Goal: Transaction & Acquisition: Book appointment/travel/reservation

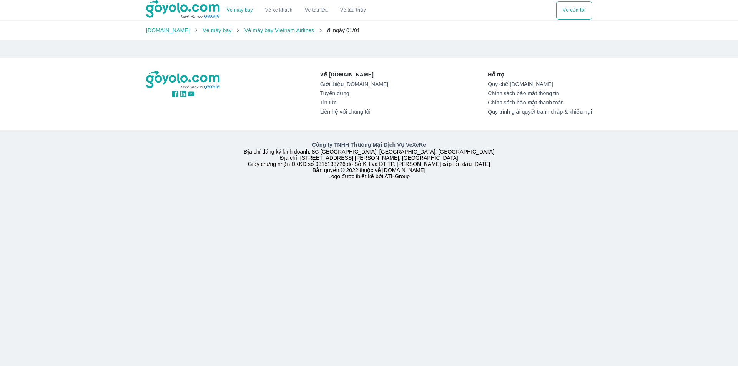
click at [173, 7] on img at bounding box center [183, 9] width 75 height 19
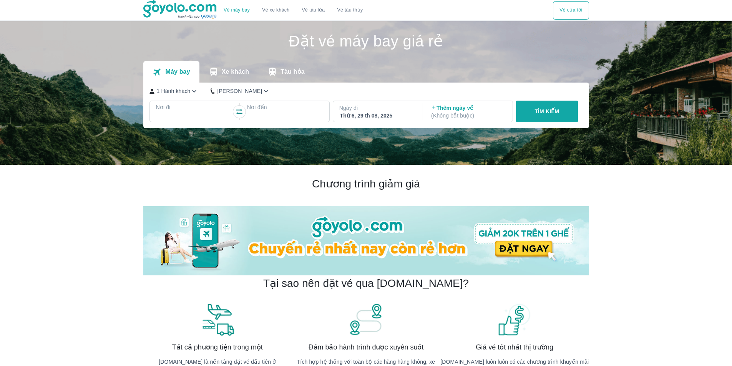
click at [186, 113] on div at bounding box center [194, 116] width 75 height 9
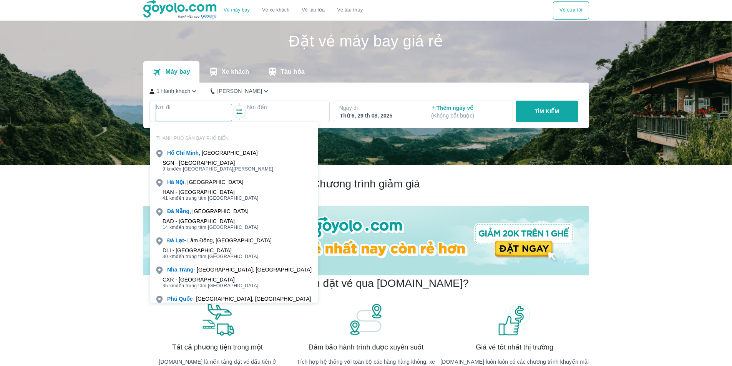
scroll to position [44, 0]
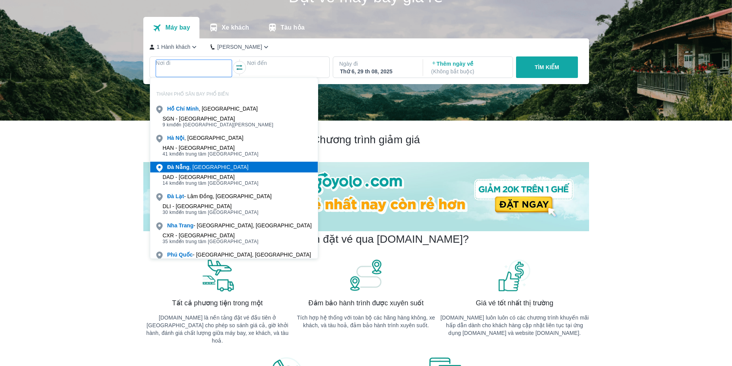
click at [199, 168] on div "Đà Nẵng , Việt nam" at bounding box center [207, 167] width 81 height 8
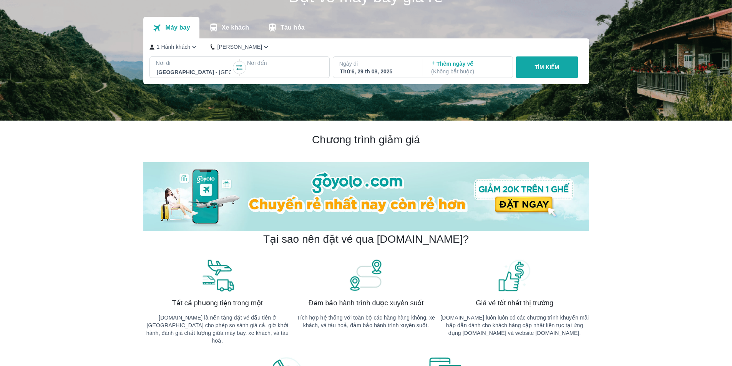
click at [272, 70] on div at bounding box center [285, 72] width 75 height 9
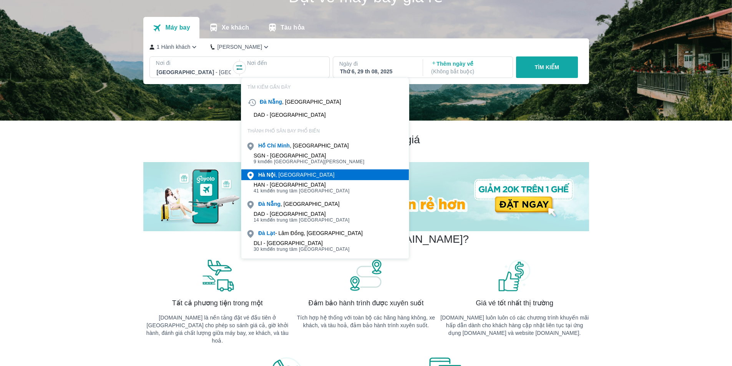
click at [284, 174] on div "Hà Nội , Việt nam" at bounding box center [296, 175] width 76 height 8
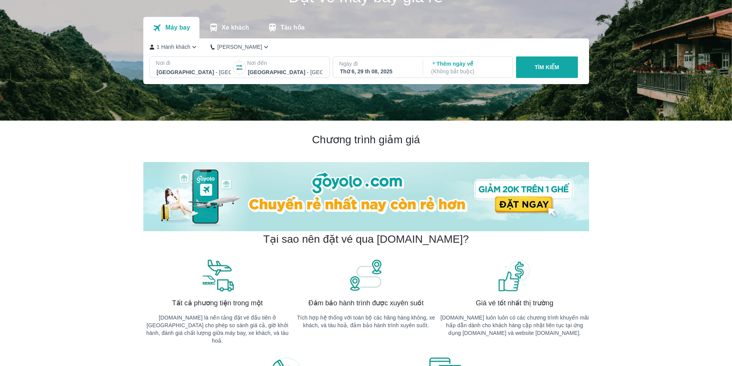
click at [541, 67] on p "TÌM KIẾM" at bounding box center [547, 67] width 25 height 8
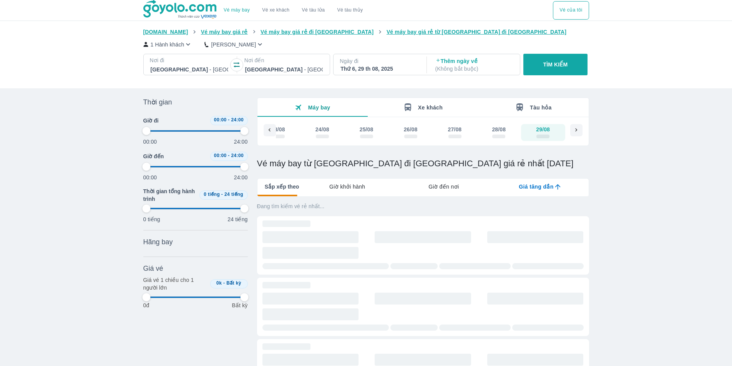
type input "97.9166666666667"
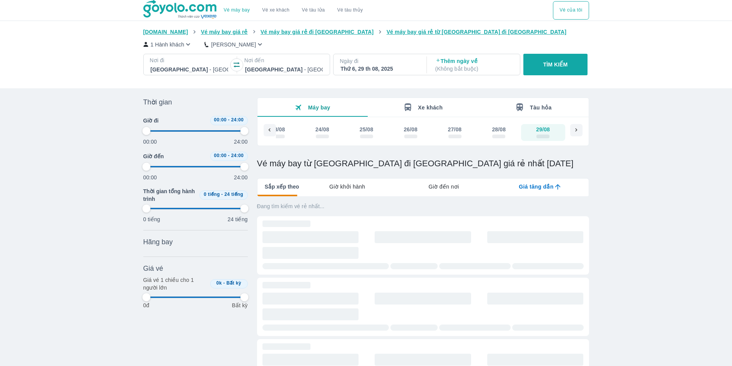
type input "97.9166666666667"
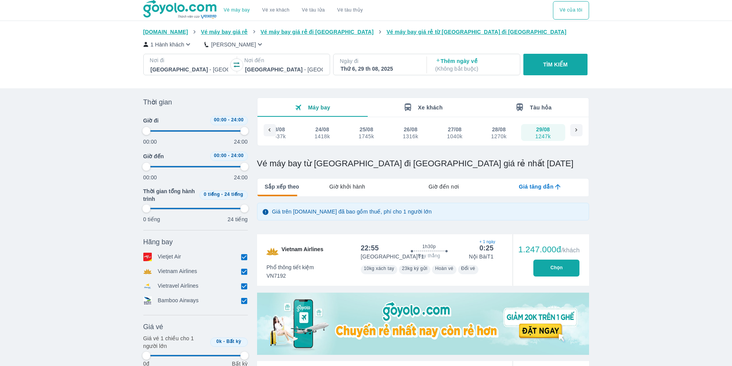
type input "97.9166666666667"
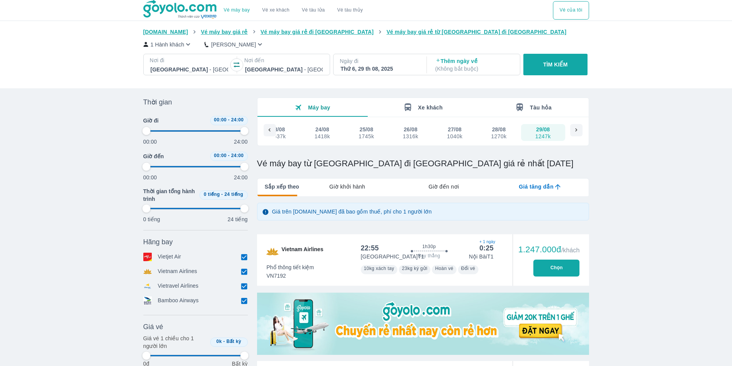
type input "97.9166666666667"
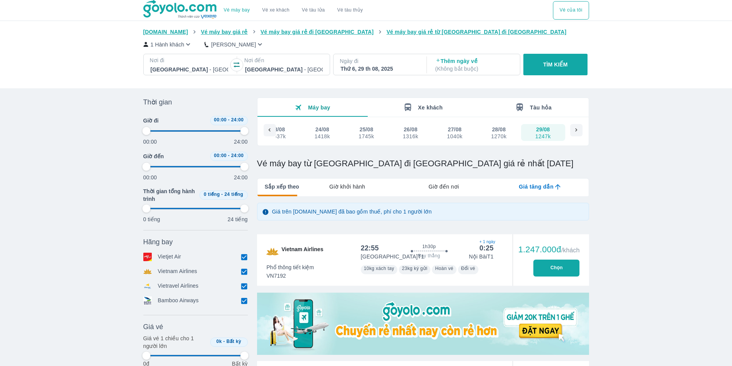
type input "97.9166666666667"
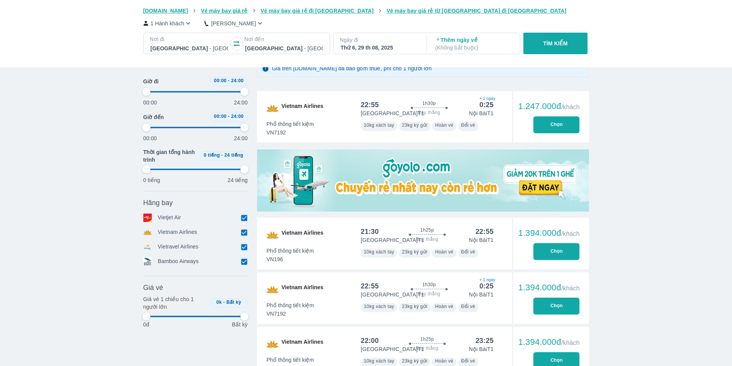
scroll to position [154, 0]
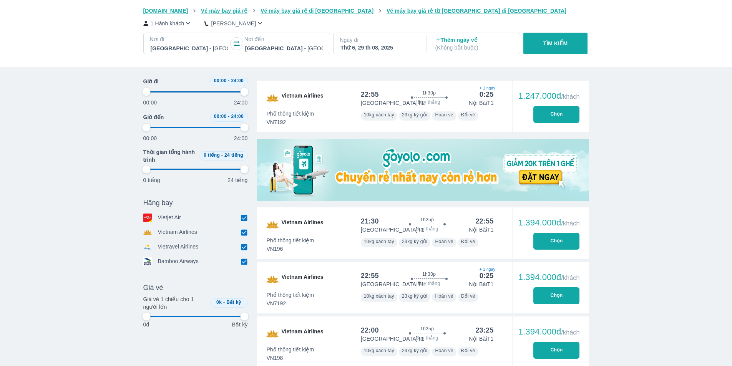
type input "97.9166666666667"
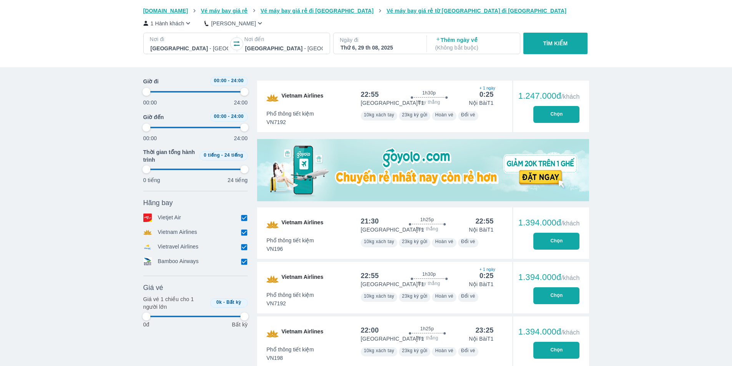
type input "97.9166666666667"
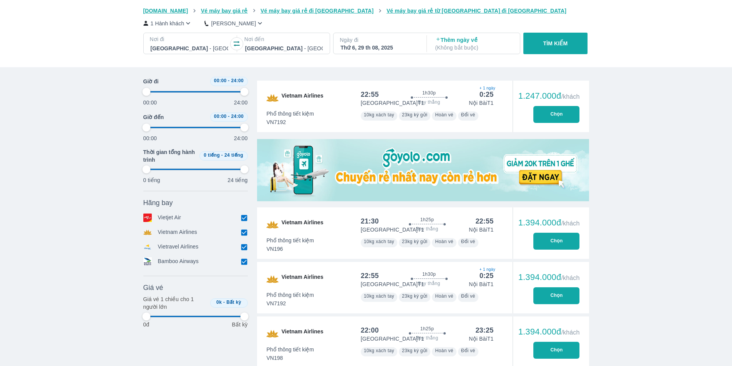
type input "97.9166666666667"
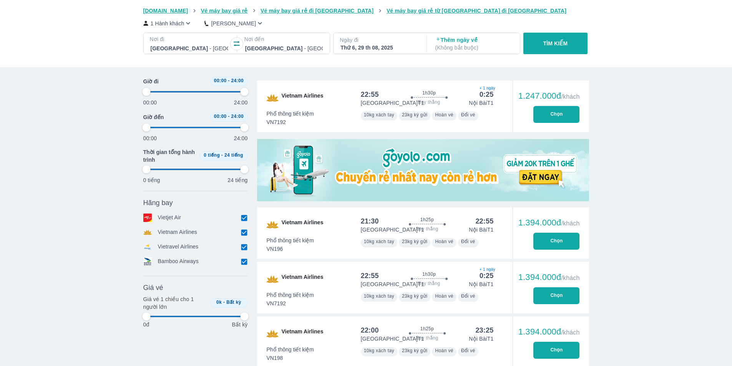
type input "97.9166666666667"
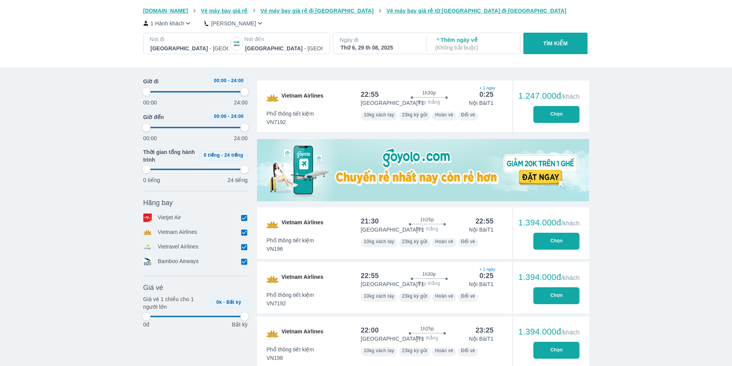
type input "97.9166666666667"
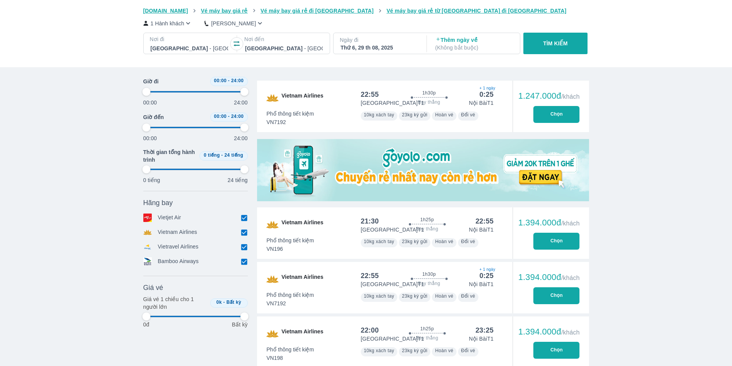
type input "97.9166666666667"
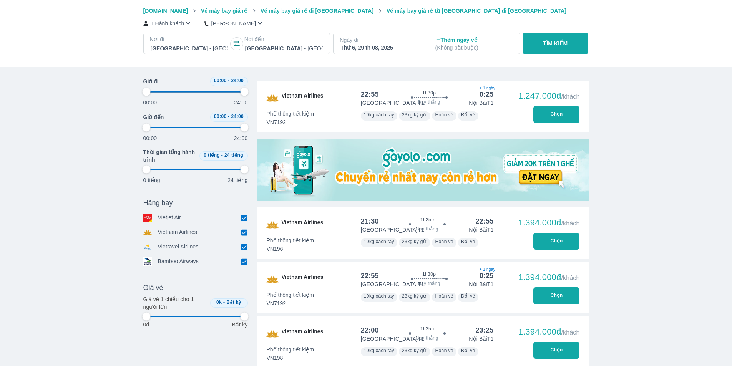
type input "97.9166666666667"
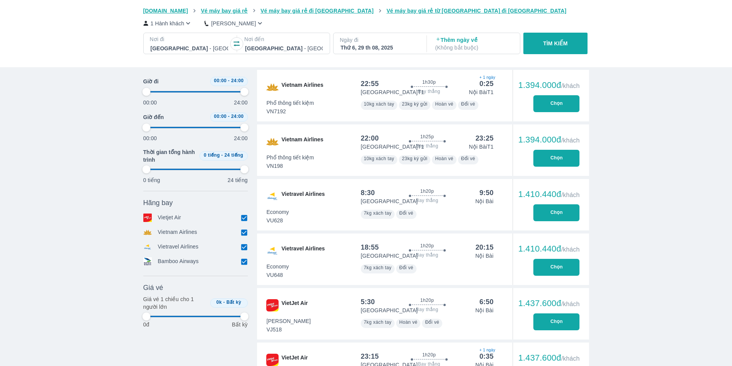
type input "97.9166666666667"
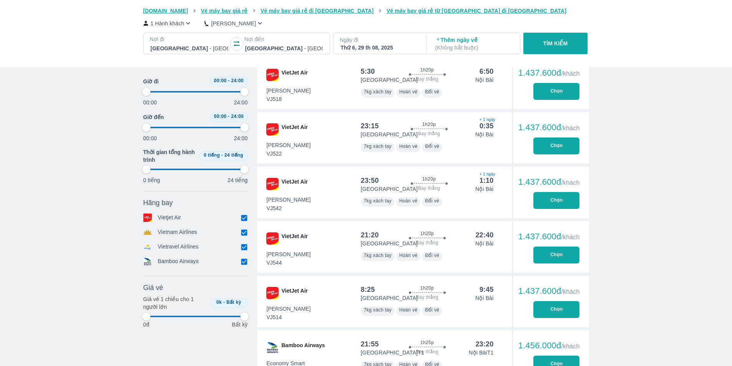
type input "97.9166666666667"
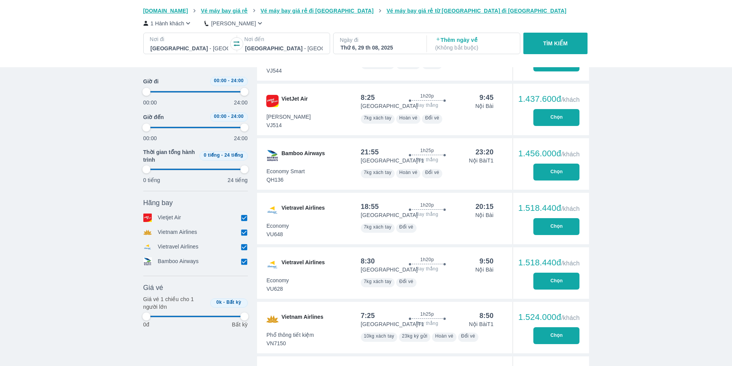
type input "97.9166666666667"
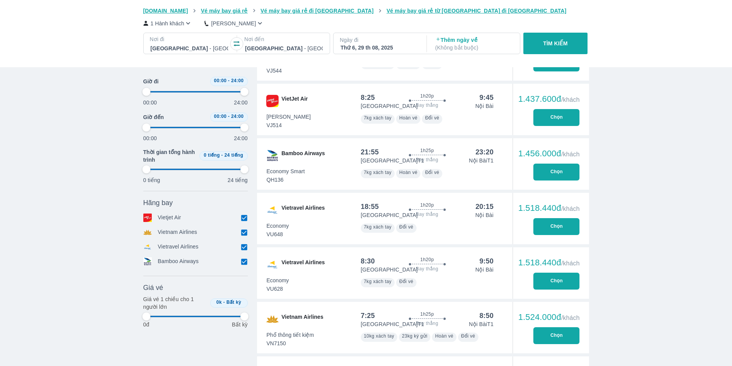
type input "97.9166666666667"
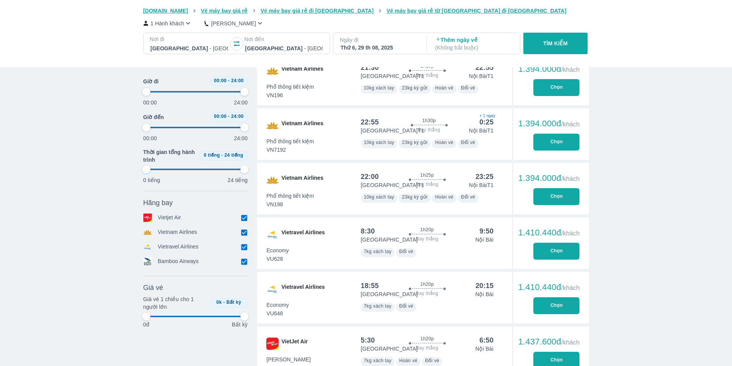
type input "97.9166666666667"
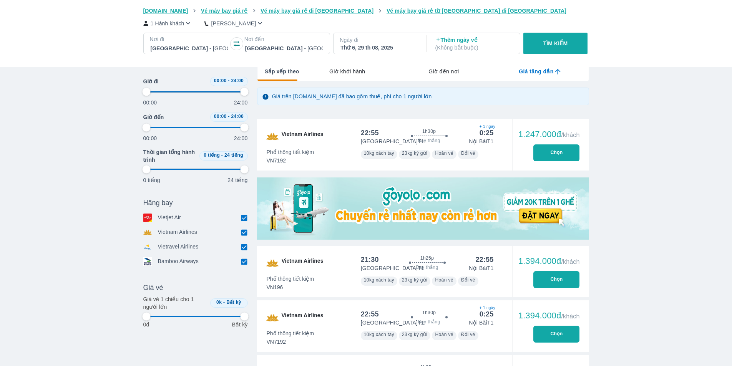
type input "97.9166666666667"
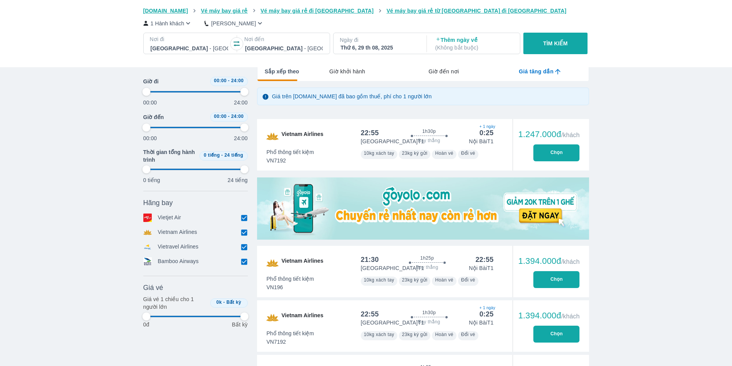
type input "97.9166666666667"
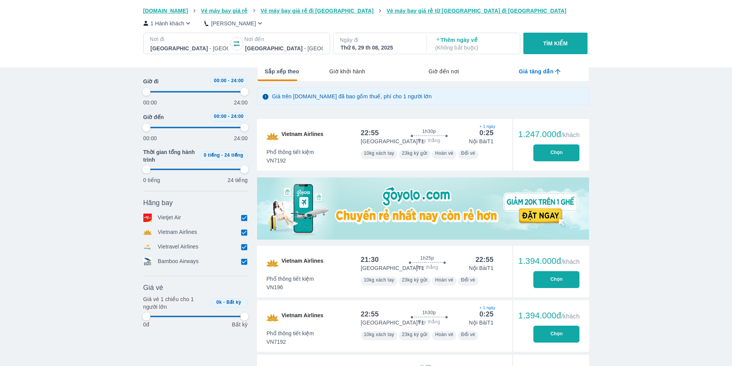
type input "97.9166666666667"
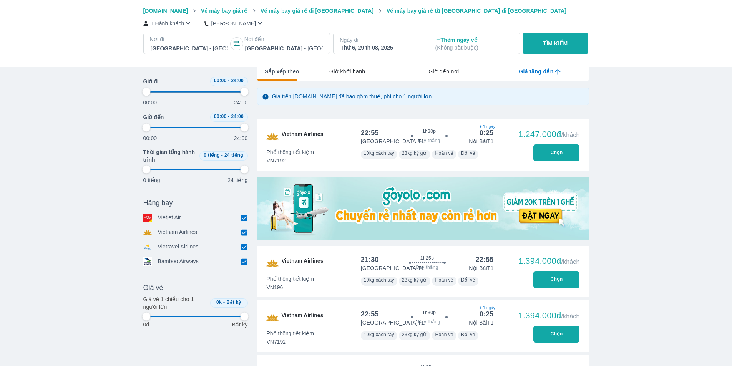
type input "97.9166666666667"
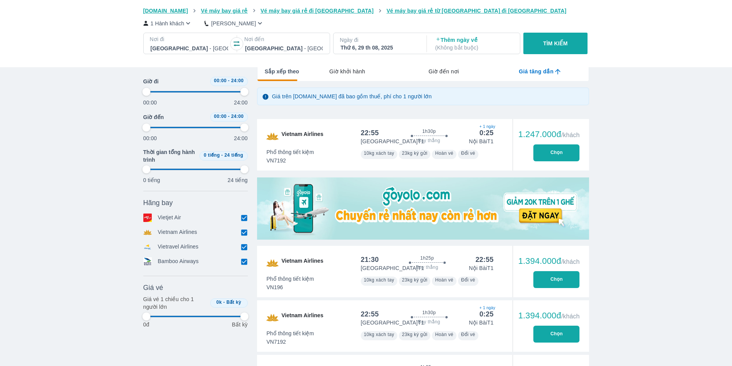
type input "97.9166666666667"
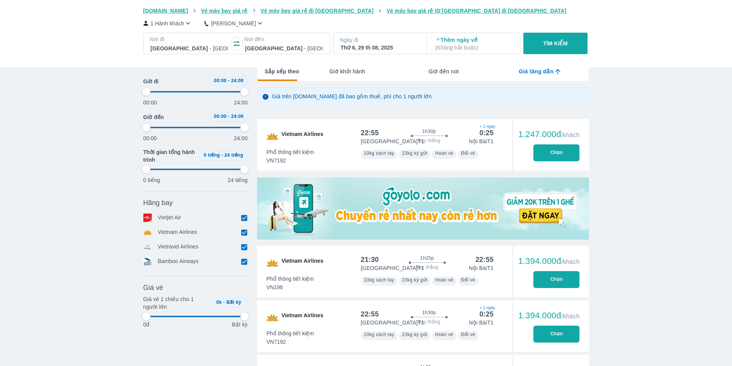
type input "97.9166666666667"
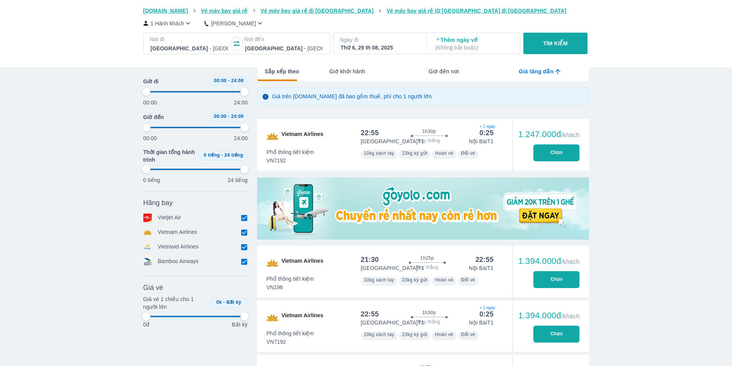
type input "97.9166666666667"
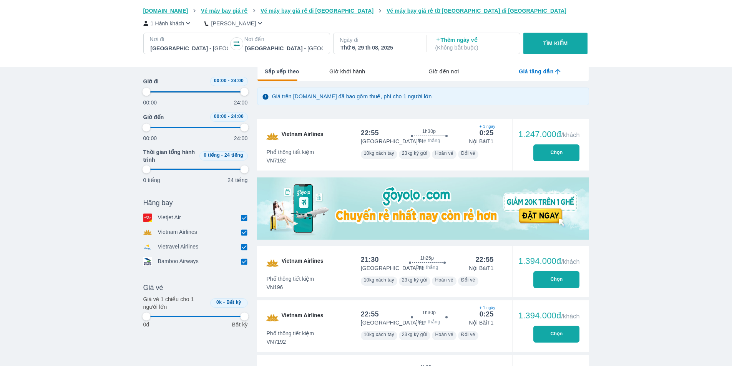
type input "97.9166666666667"
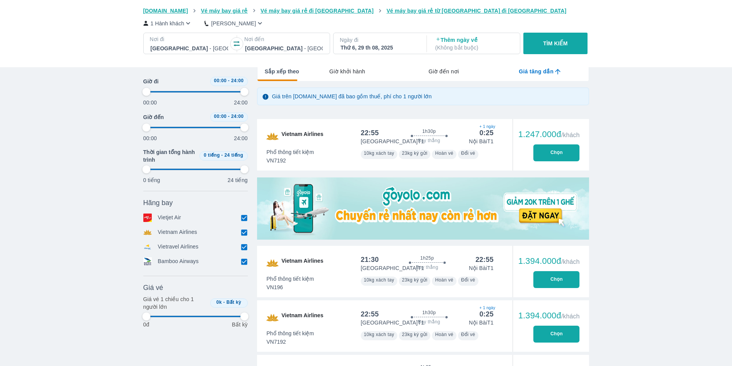
type input "97.9166666666667"
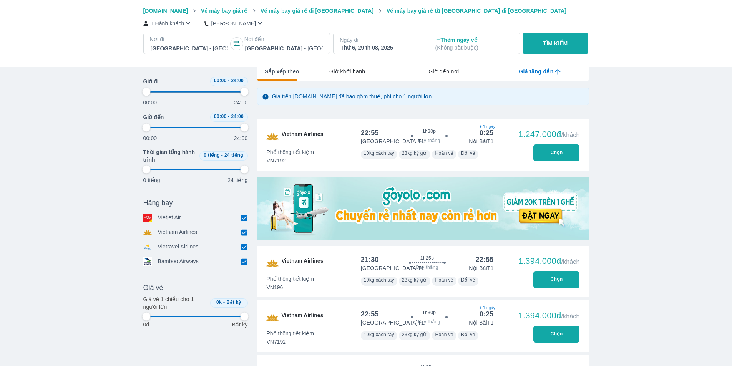
type input "97.9166666666667"
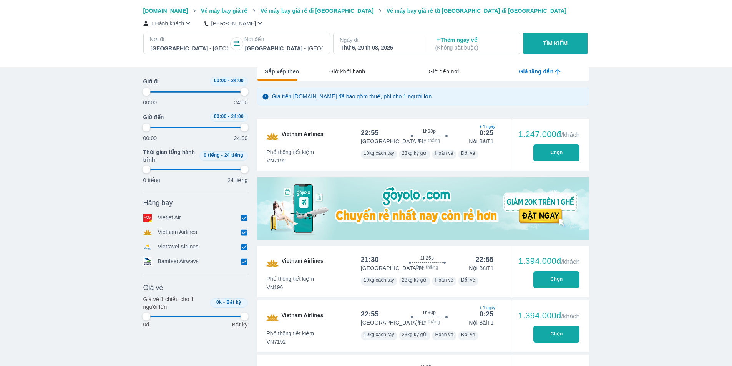
type input "97.9166666666667"
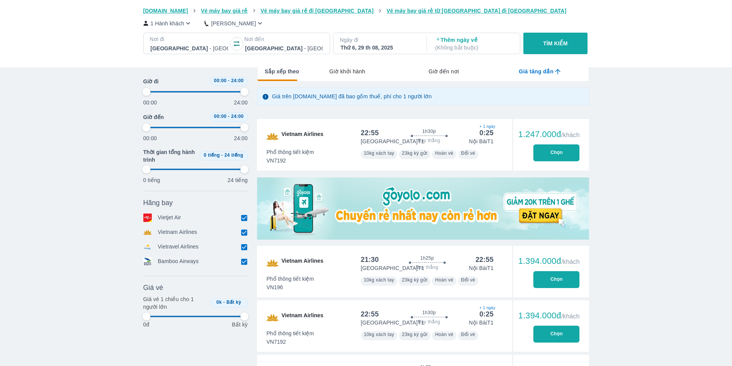
type input "97.9166666666667"
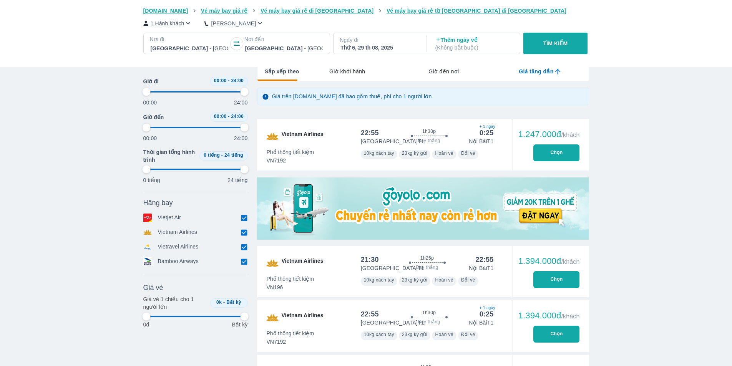
type input "97.9166666666667"
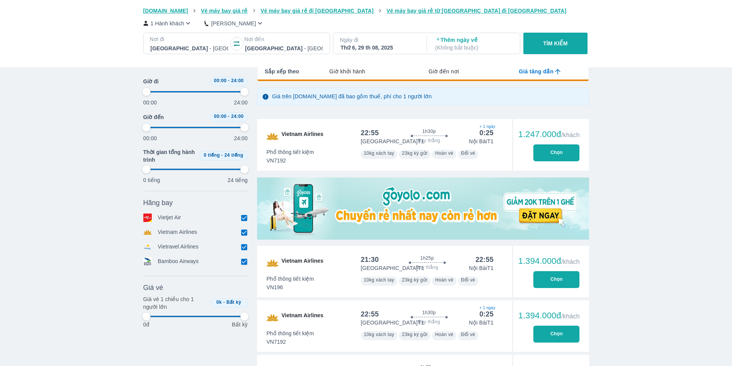
type input "97.9166666666667"
click at [556, 164] on div "1.247.000đ /khách Chọn" at bounding box center [551, 144] width 76 height 51
click at [557, 158] on button "Chọn" at bounding box center [556, 152] width 46 height 17
type input "97.9166666666667"
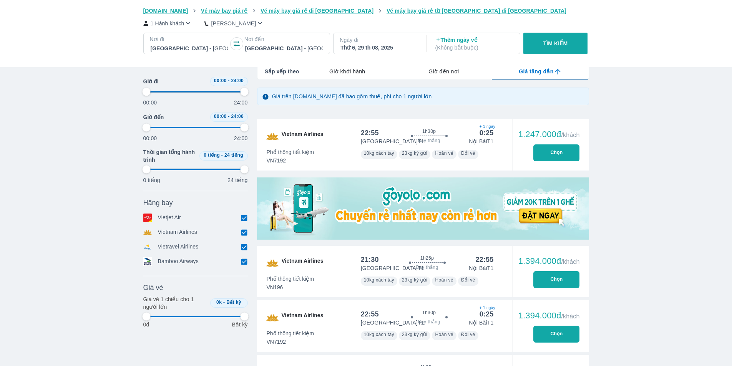
type input "97.9166666666667"
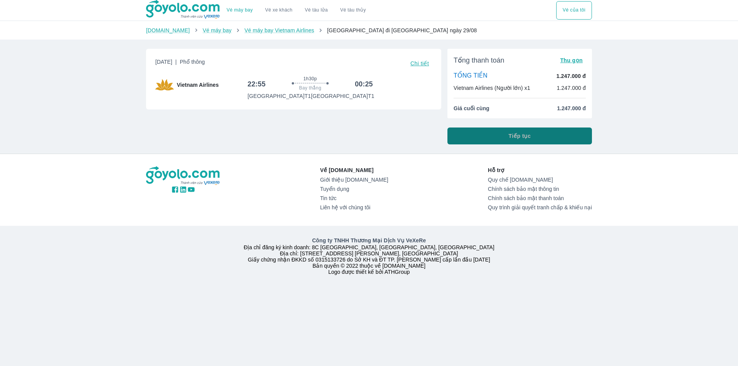
click at [522, 137] on span "Tiếp tục" at bounding box center [519, 136] width 22 height 8
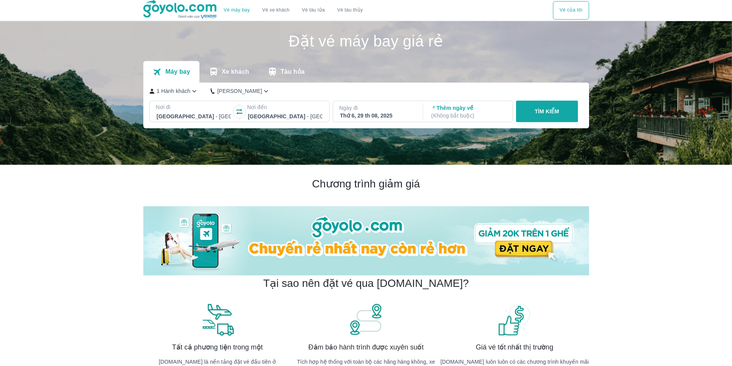
click at [456, 113] on p "( Không bắt buộc )" at bounding box center [468, 116] width 75 height 8
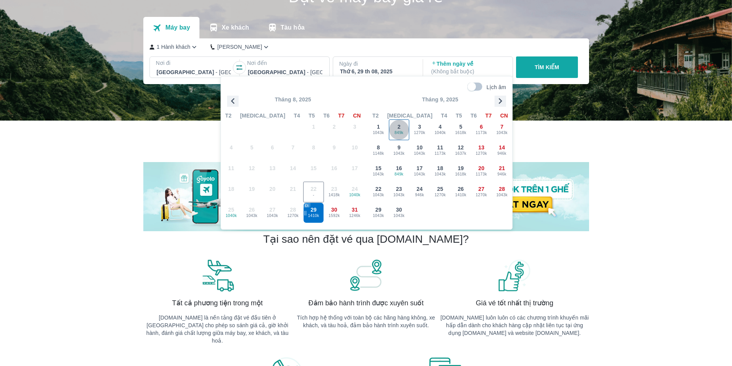
click at [395, 128] on div "2 849k" at bounding box center [399, 130] width 20 height 20
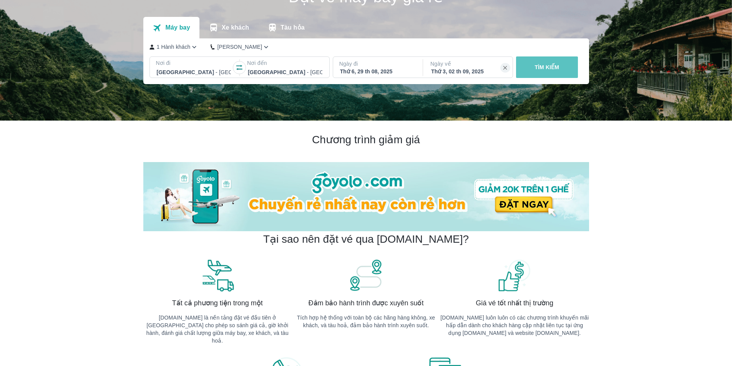
click at [544, 65] on p "TÌM KIẾM" at bounding box center [547, 67] width 25 height 8
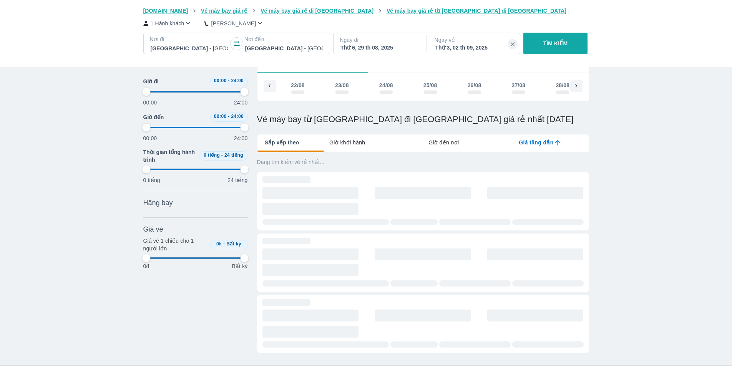
scroll to position [0, 64]
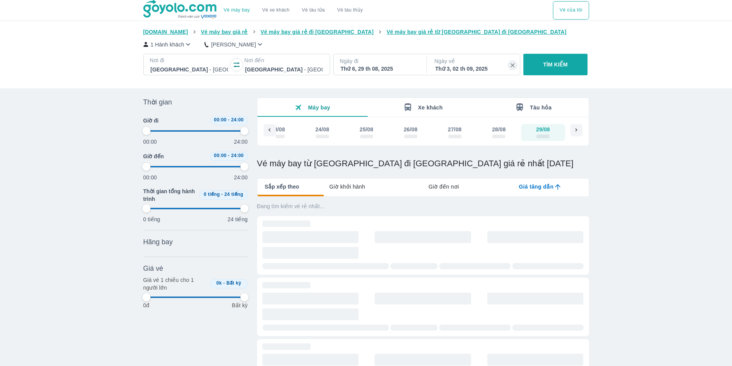
type input "97.9166666666667"
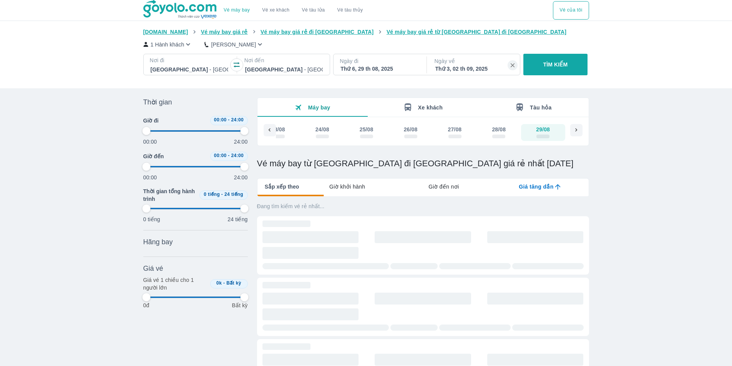
type input "97.9166666666667"
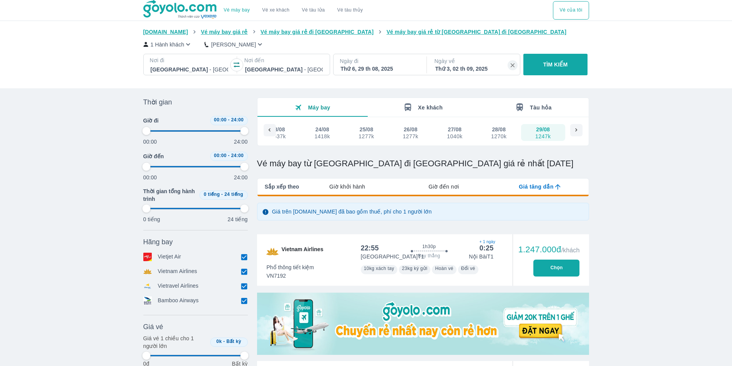
type input "97.9166666666667"
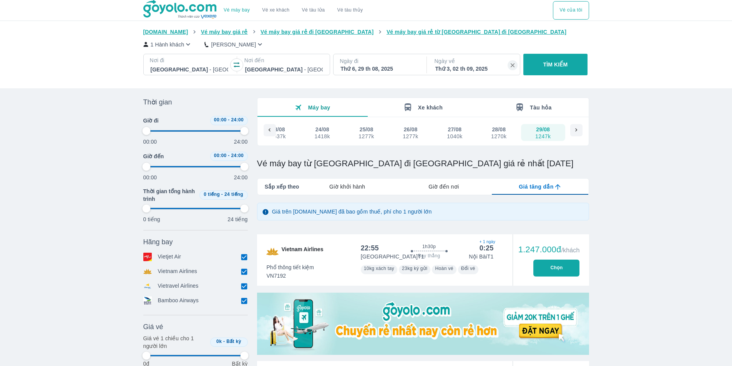
type input "97.9166666666667"
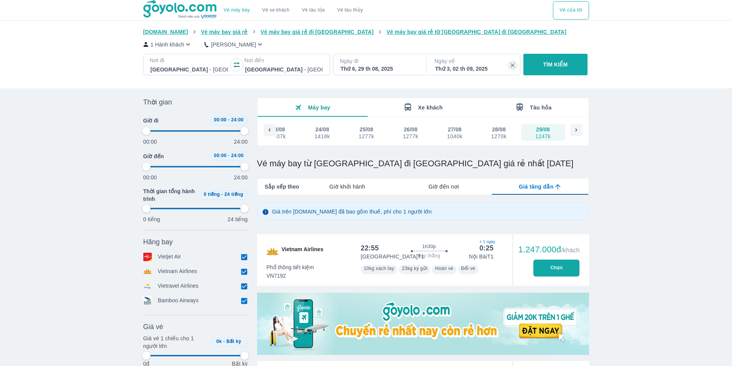
type input "97.9166666666667"
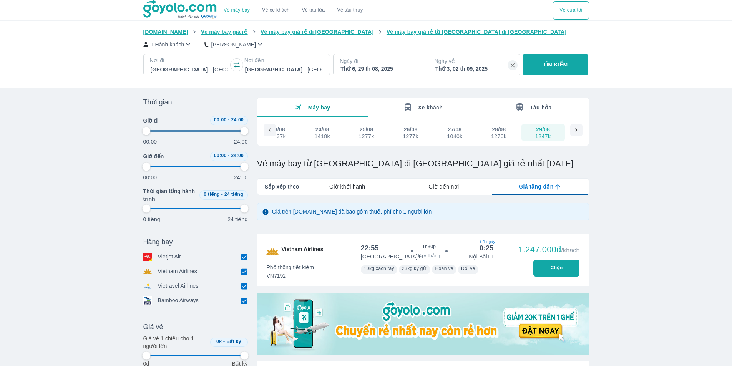
type input "97.9166666666667"
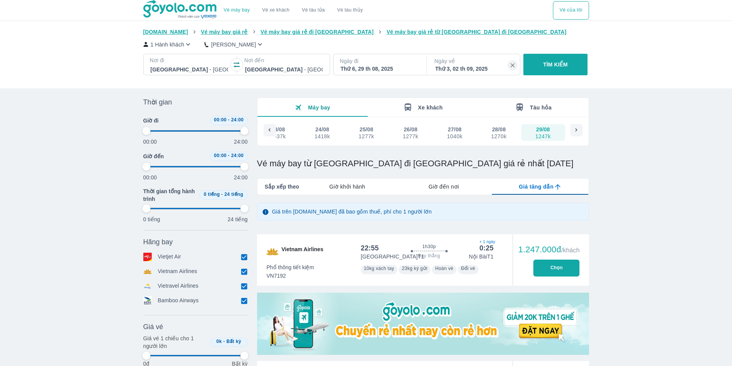
type input "97.9166666666667"
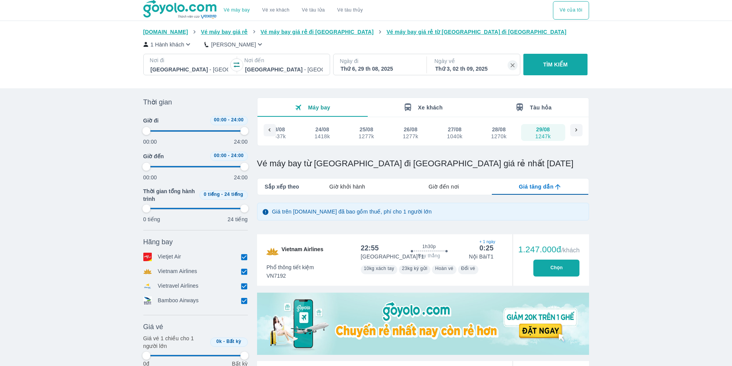
type input "97.9166666666667"
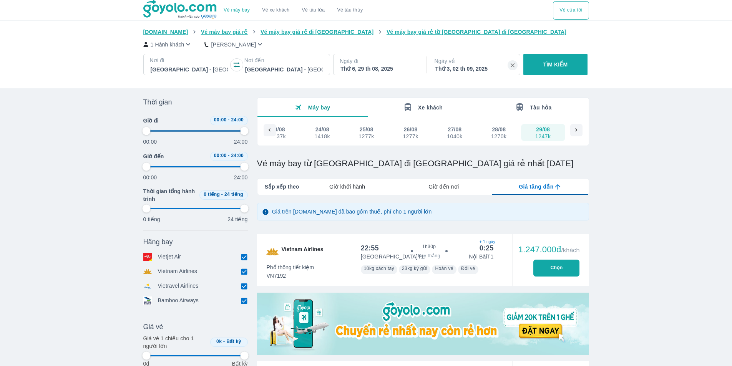
type input "97.9166666666667"
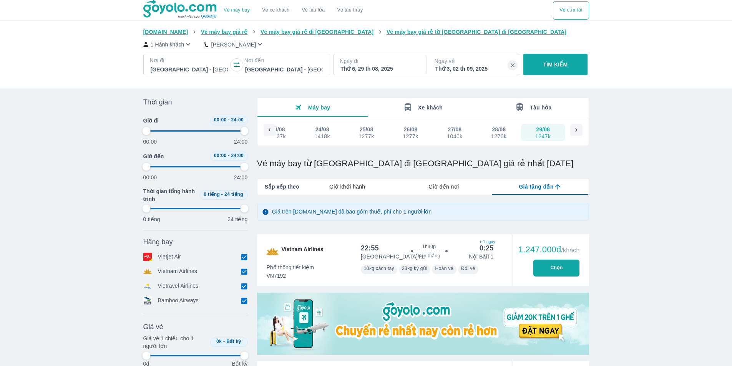
type input "97.9166666666667"
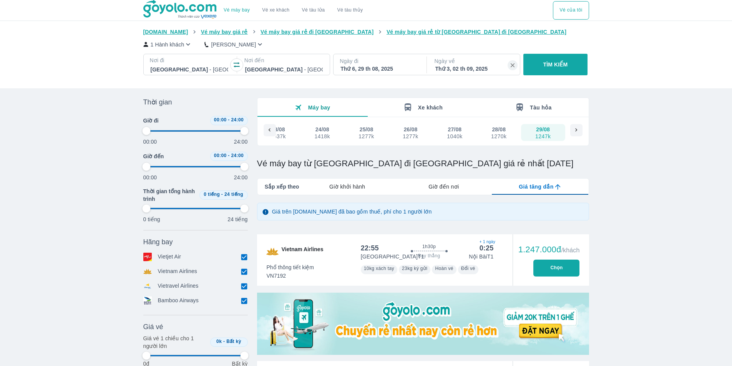
type input "97.9166666666667"
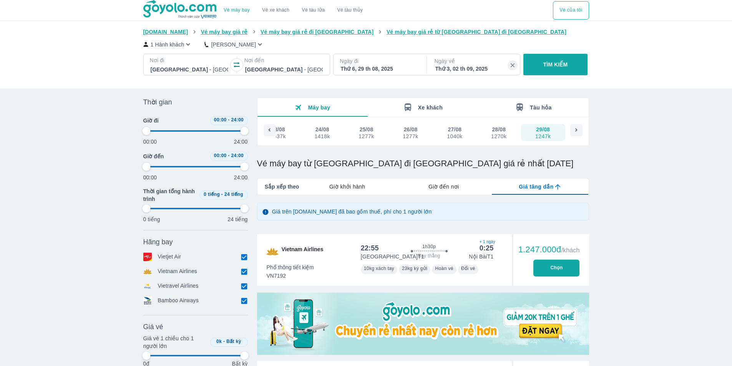
type input "97.9166666666667"
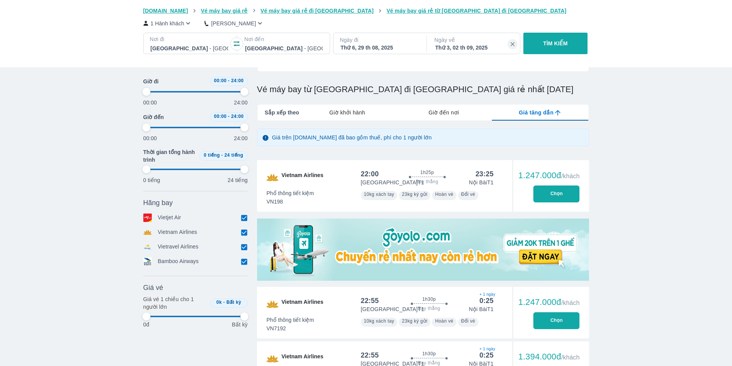
type input "97.9166666666667"
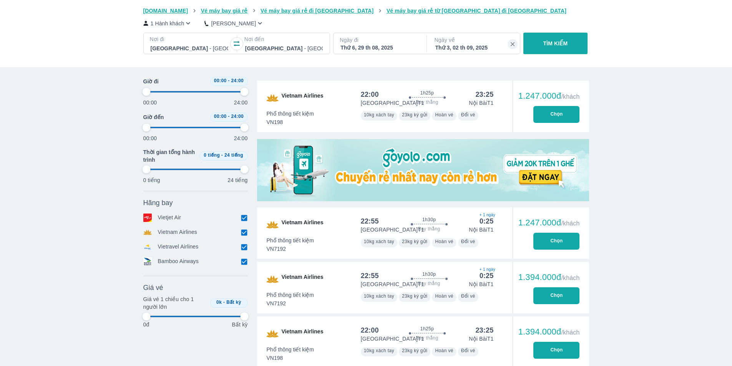
type input "97.9166666666667"
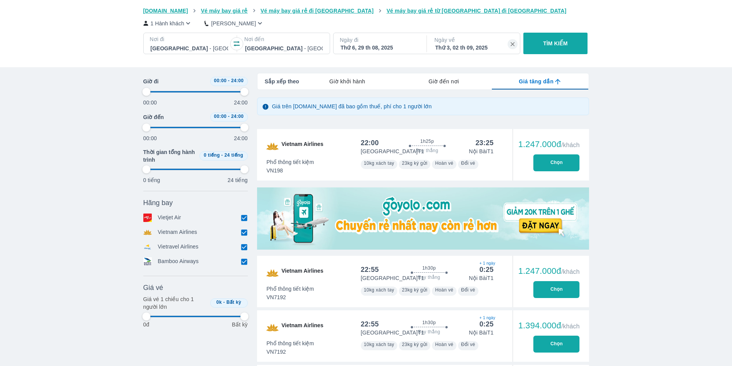
scroll to position [0, 0]
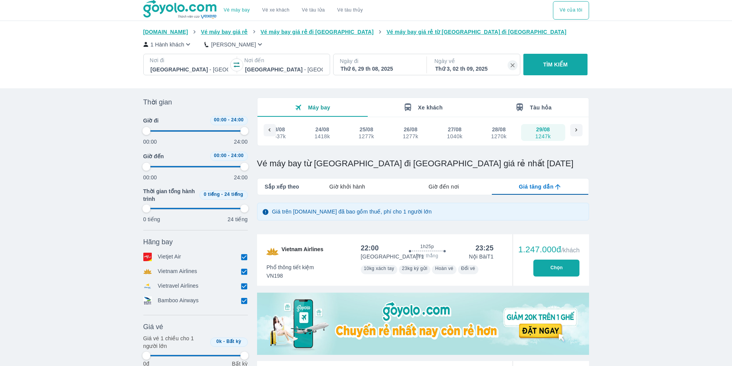
type input "97.9166666666667"
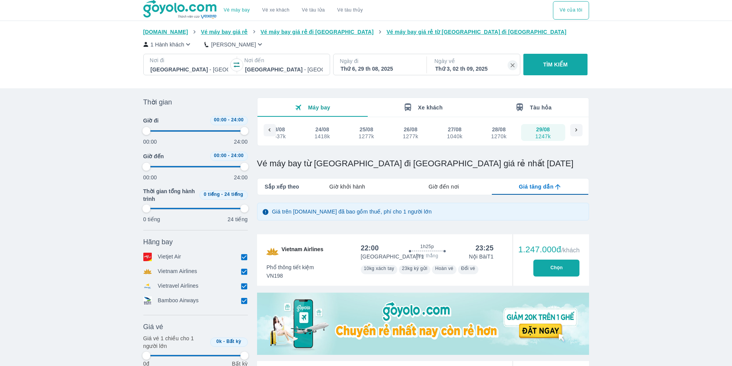
type input "97.9166666666667"
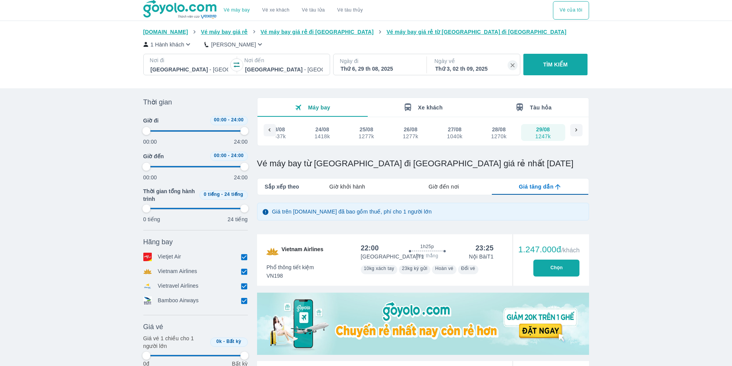
type input "97.9166666666667"
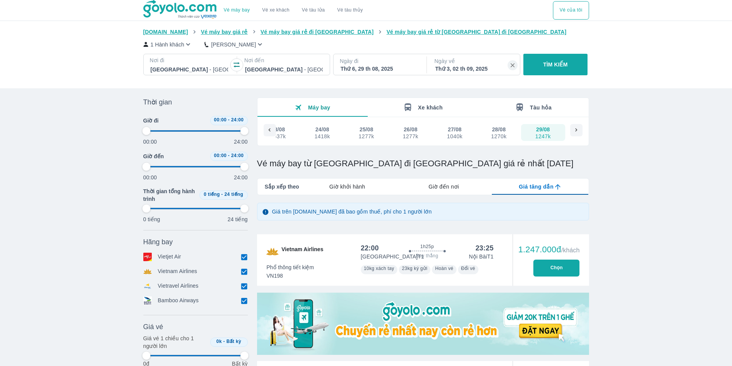
type input "97.9166666666667"
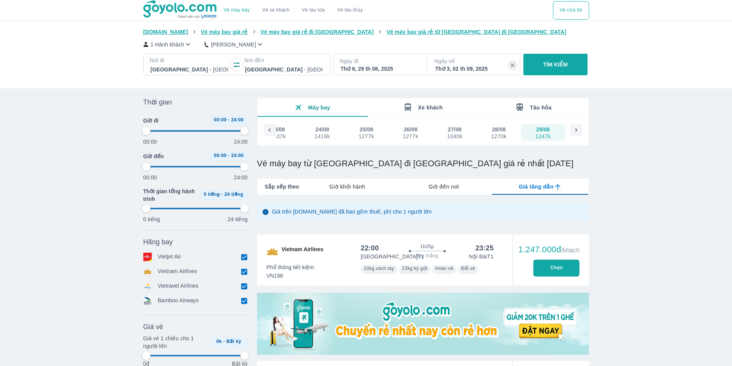
type input "97.9166666666667"
click at [577, 131] on icon at bounding box center [576, 129] width 2 height 3
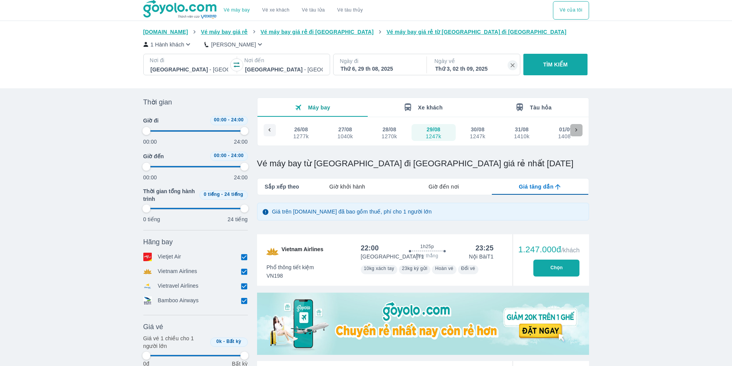
type input "97.9166666666667"
click at [577, 131] on icon at bounding box center [576, 129] width 2 height 3
type input "97.9166666666667"
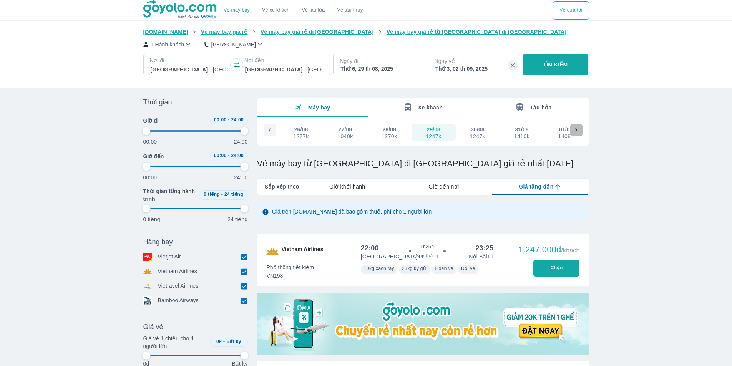
type input "97.9166666666667"
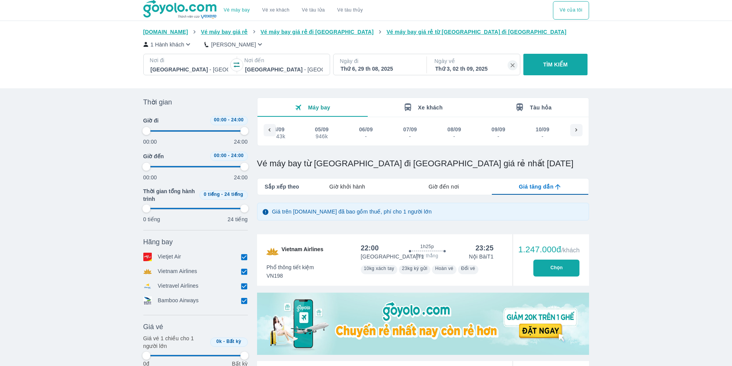
type input "97.9166666666667"
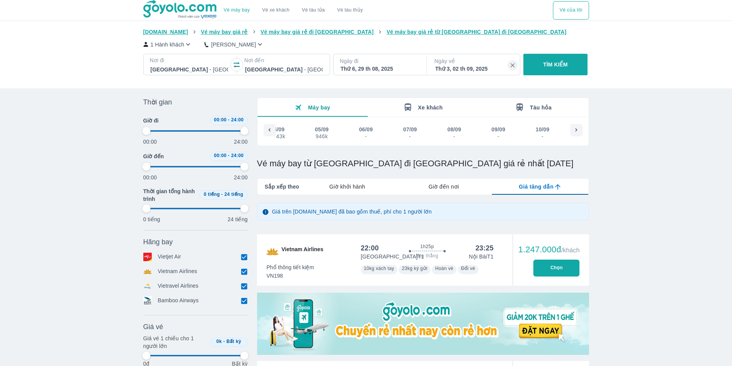
type input "97.9166666666667"
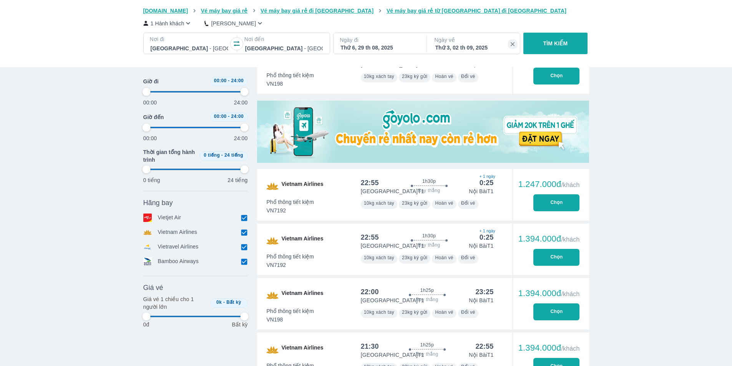
scroll to position [0, 0]
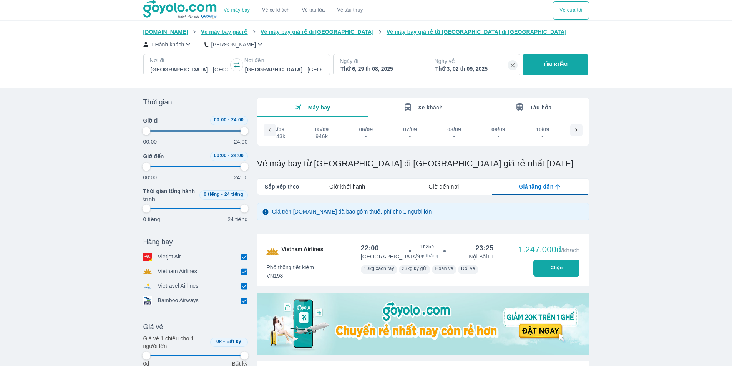
type input "97.9166666666667"
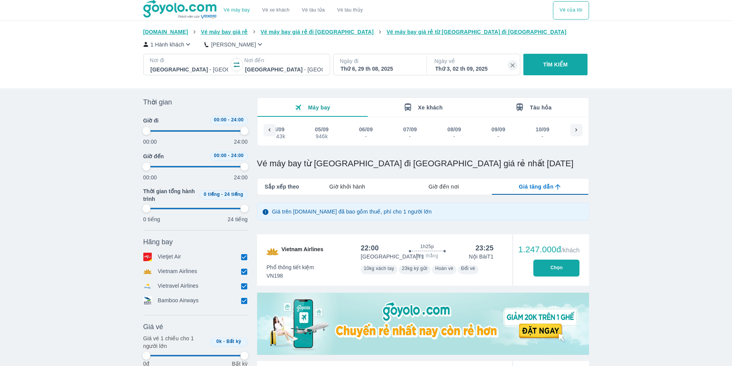
type input "97.9166666666667"
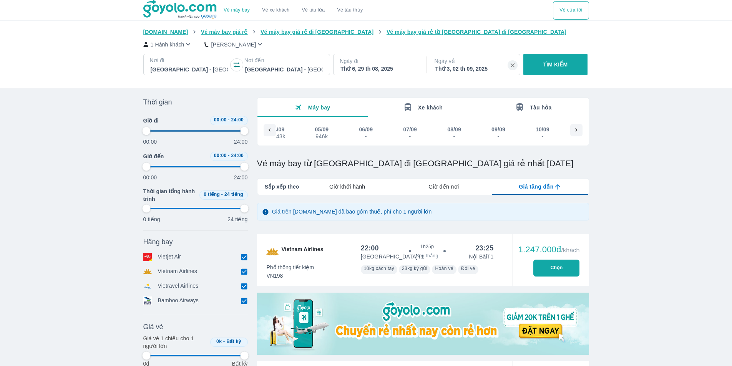
type input "97.9166666666667"
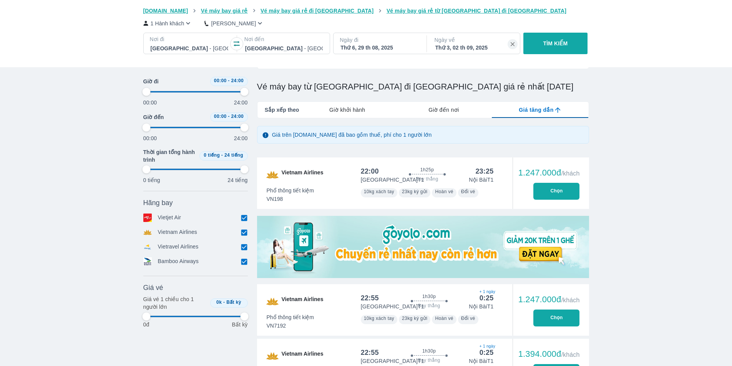
type input "97.9166666666667"
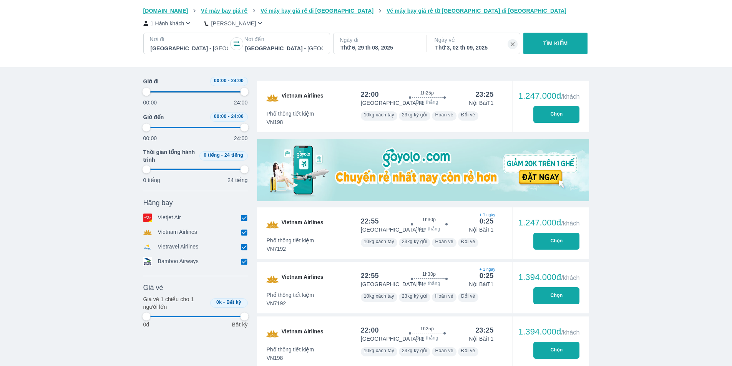
type input "97.9166666666667"
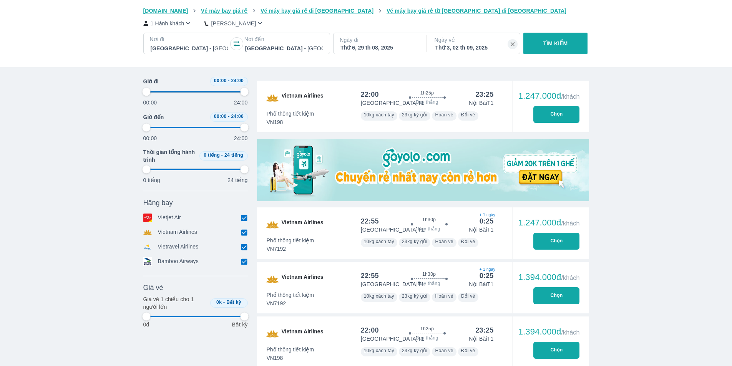
type input "97.9166666666667"
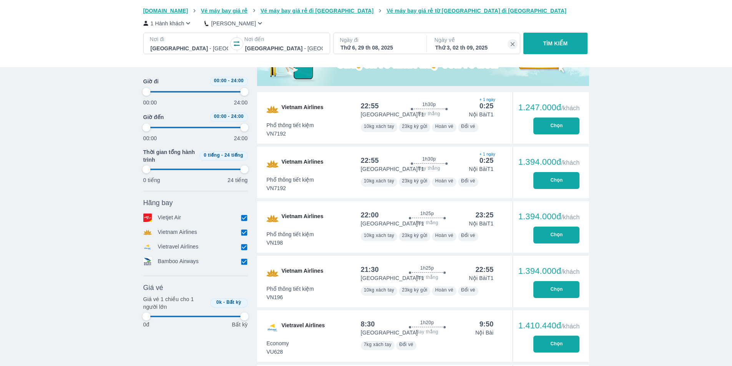
type input "97.9166666666667"
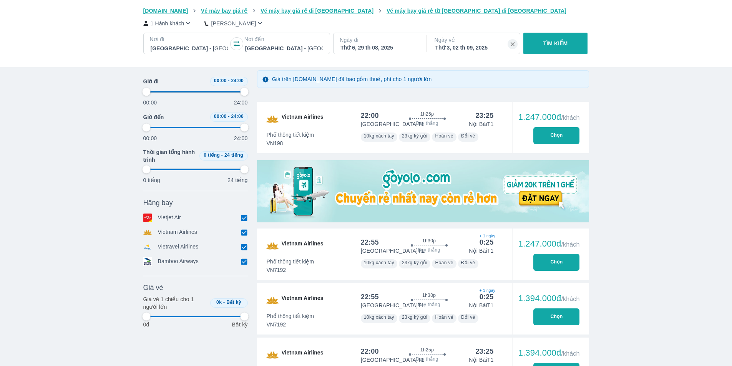
type input "97.9166666666667"
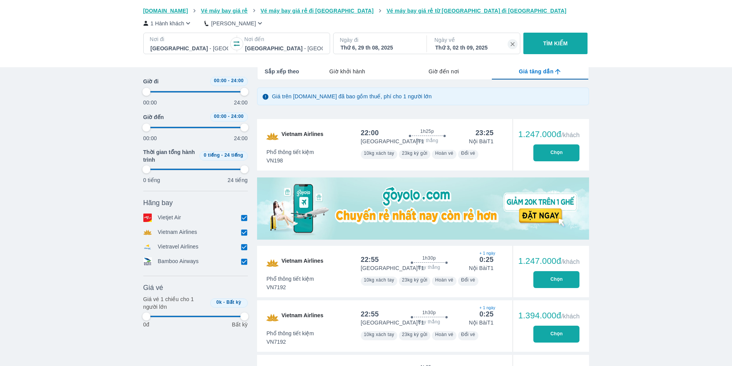
type input "97.9166666666667"
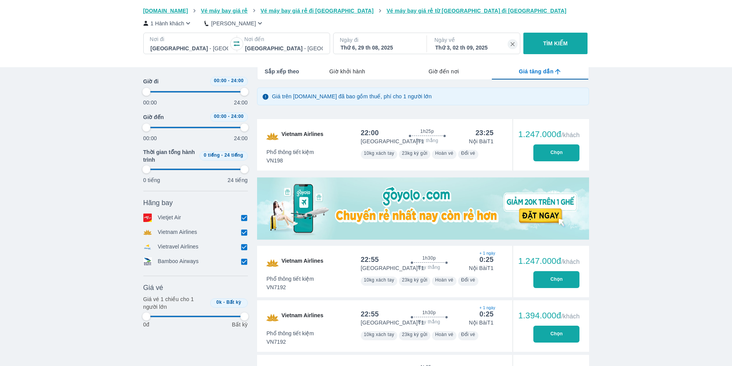
type input "97.9166666666667"
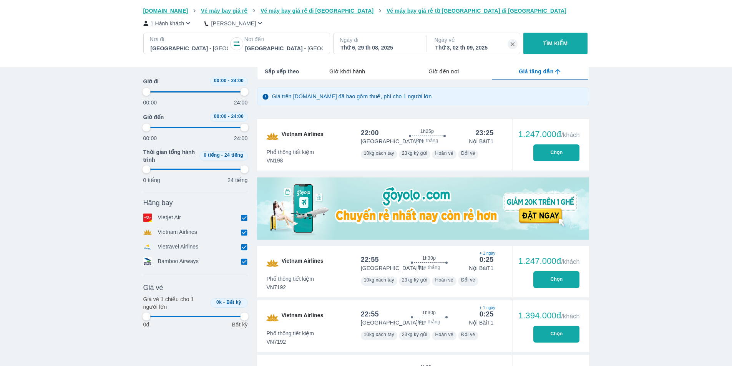
type input "97.9166666666667"
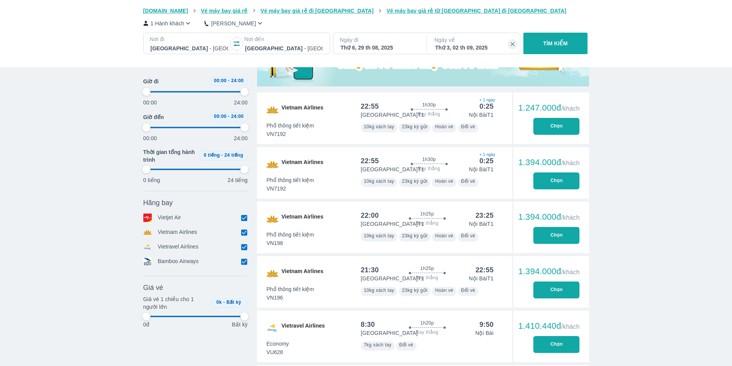
scroll to position [384, 0]
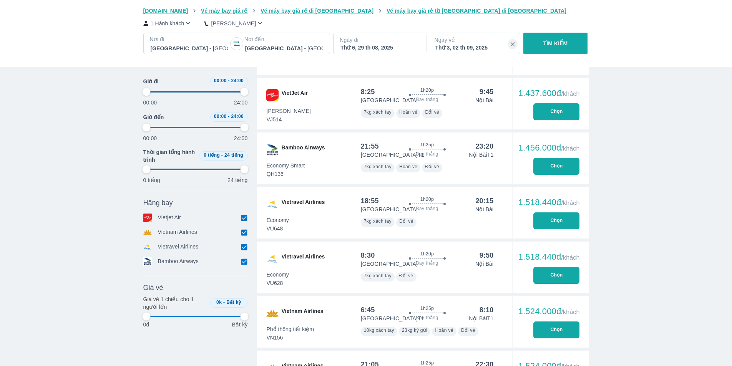
type input "97.9166666666667"
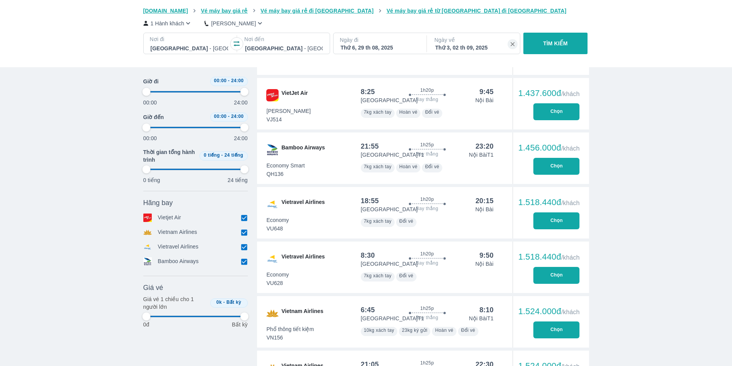
type input "97.9166666666667"
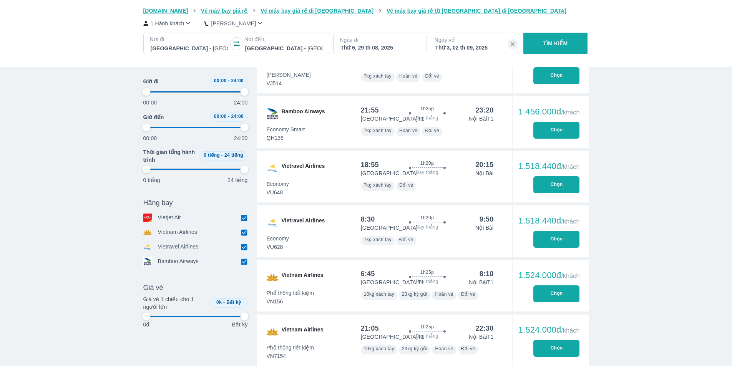
scroll to position [922, 0]
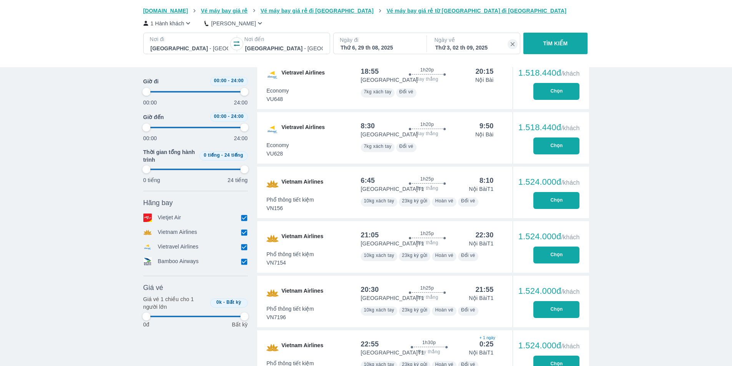
type input "97.9166666666667"
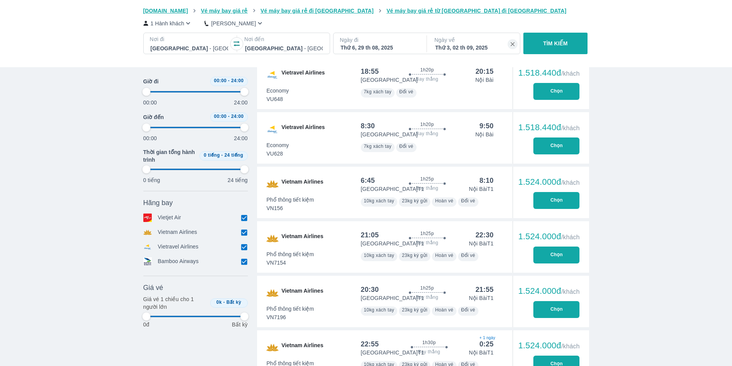
type input "97.9166666666667"
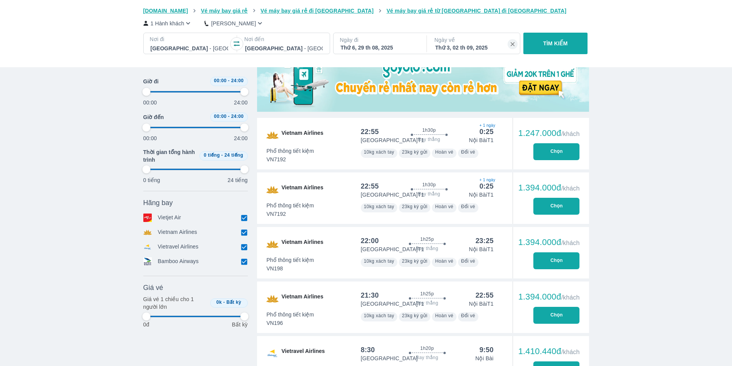
scroll to position [231, 0]
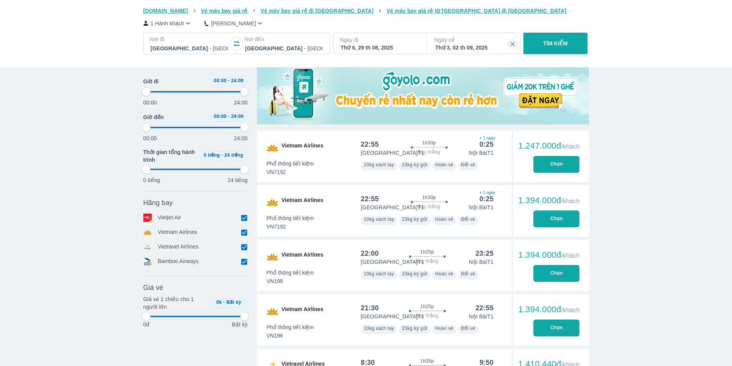
type input "97.9166666666667"
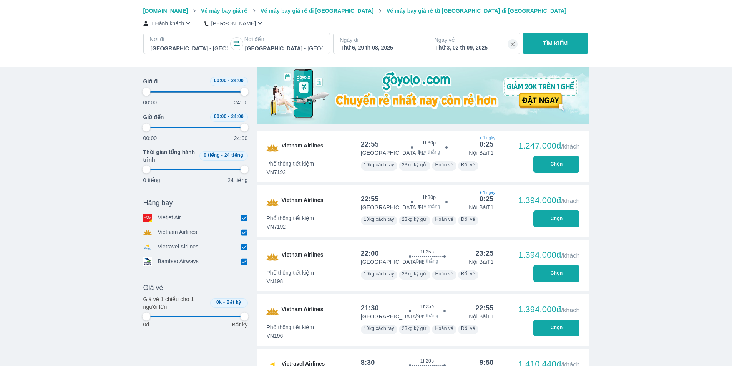
type input "97.9166666666667"
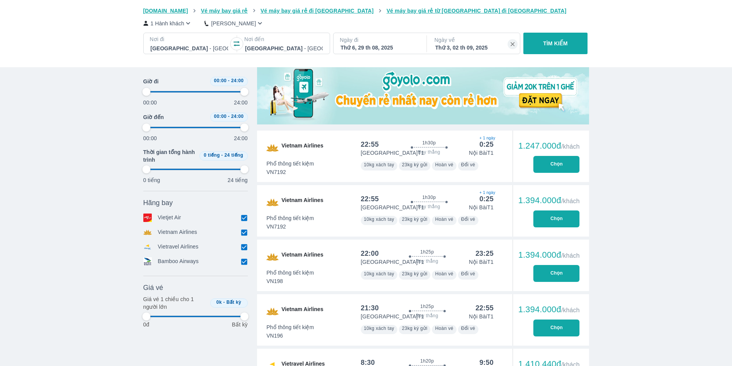
type input "97.9166666666667"
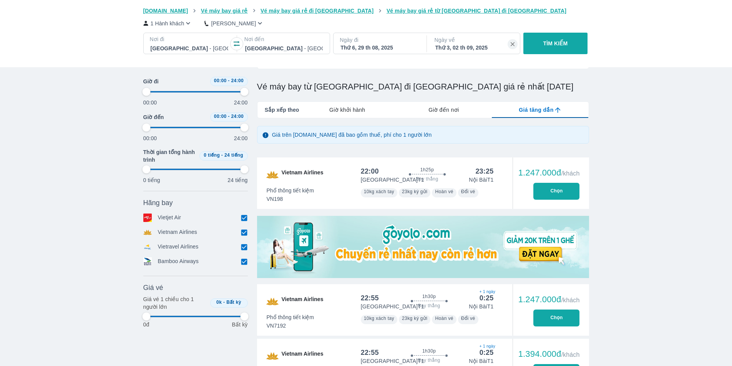
type input "97.9166666666667"
click at [561, 187] on button "Chọn" at bounding box center [556, 191] width 46 height 17
type input "97.9166666666667"
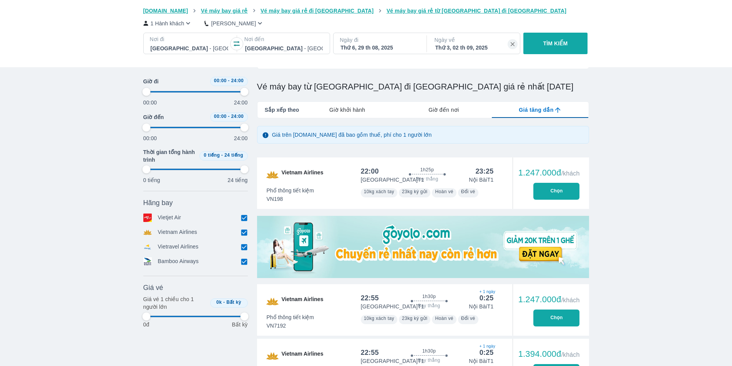
type input "97.9166666666667"
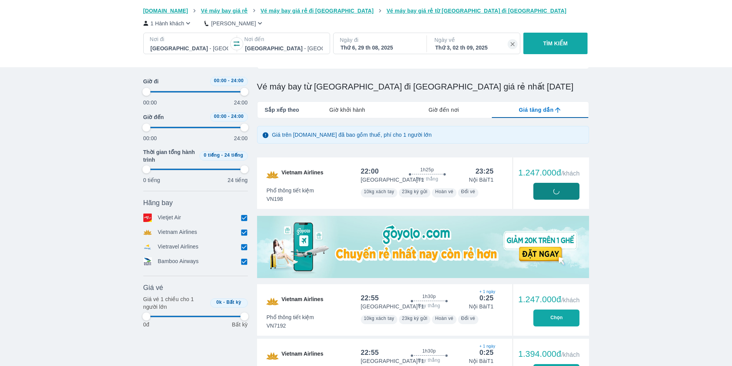
type input "97.9166666666667"
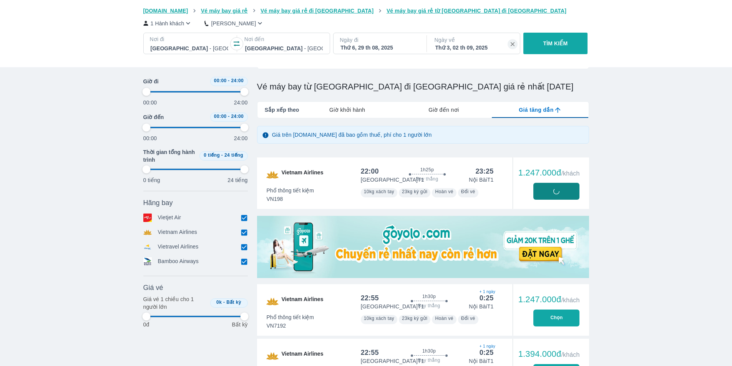
type input "97.9166666666667"
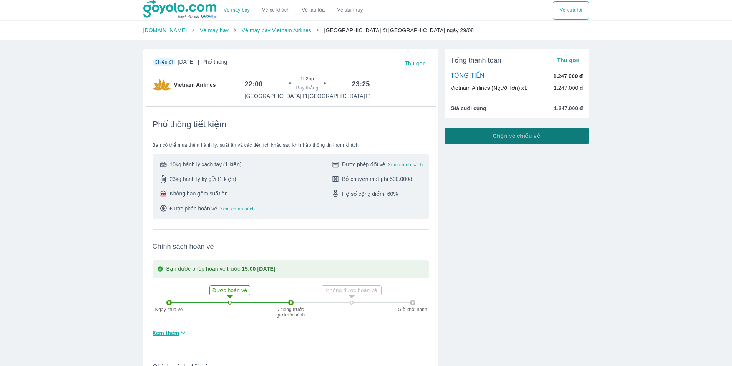
click at [494, 138] on span "Chọn vé chiều về" at bounding box center [517, 136] width 48 height 8
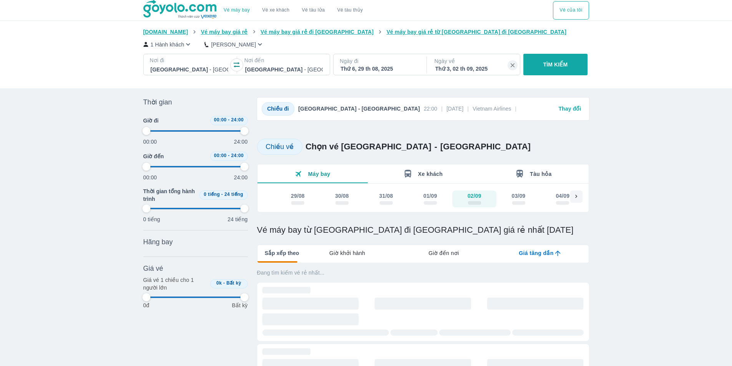
type input "97.9166666666667"
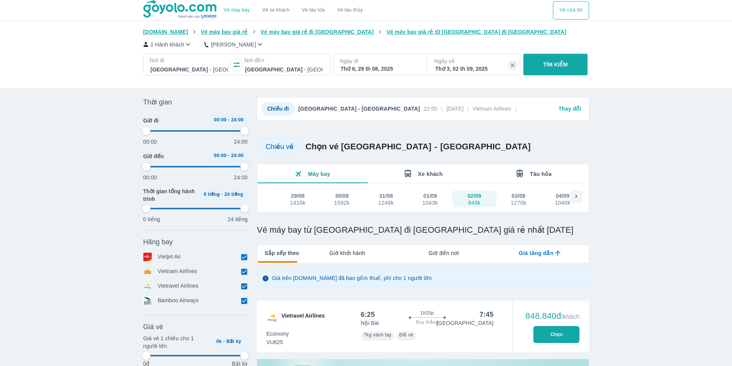
type input "97.9166666666667"
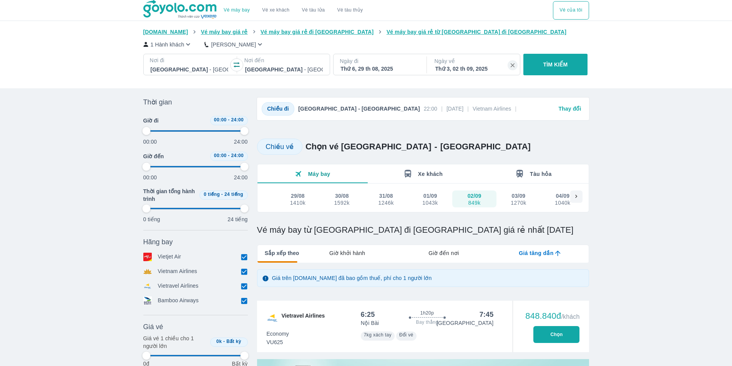
type input "97.9166666666667"
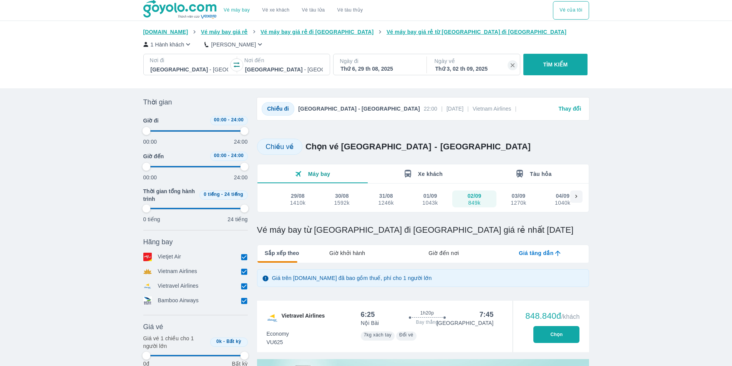
type input "97.9166666666667"
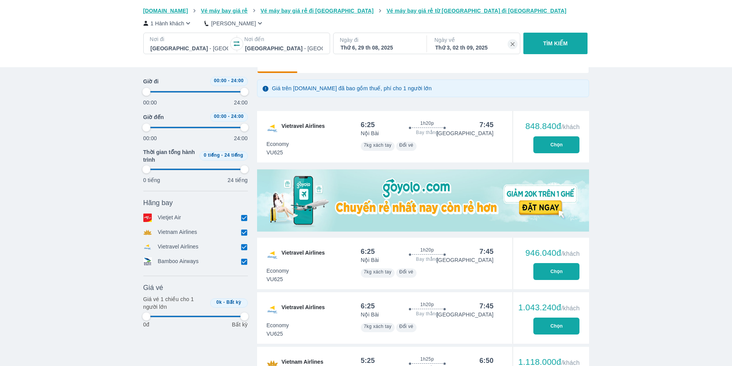
scroll to position [192, 0]
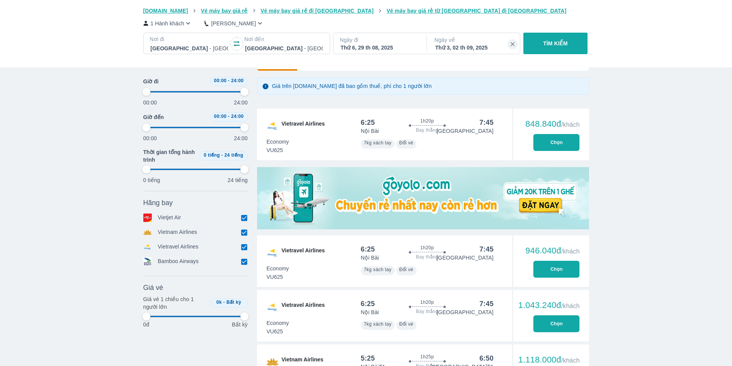
type input "97.9166666666667"
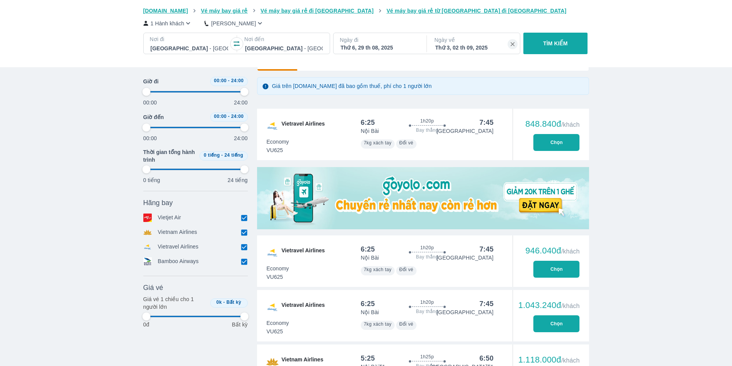
type input "97.9166666666667"
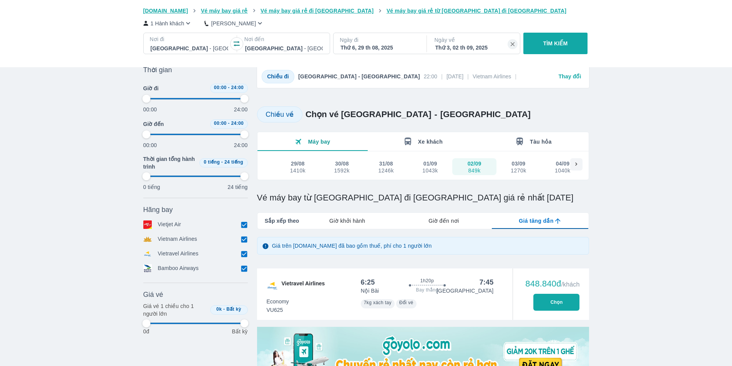
scroll to position [115, 0]
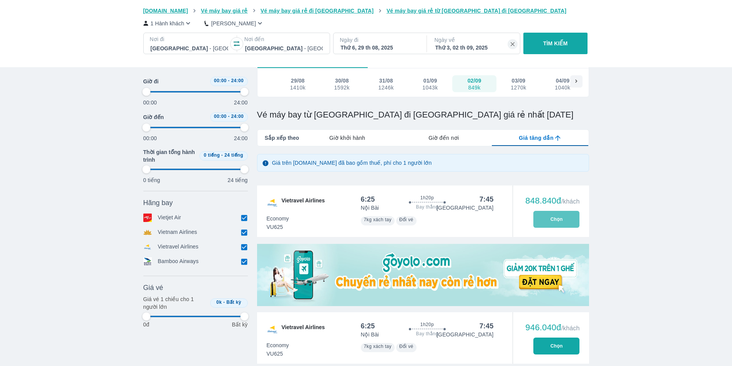
click at [562, 224] on button "Chọn" at bounding box center [556, 219] width 46 height 17
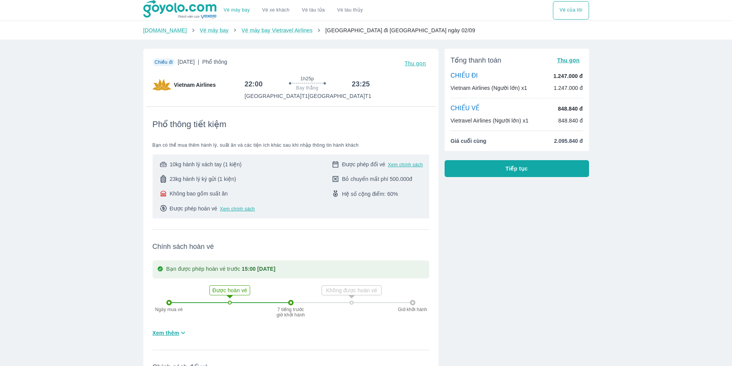
click at [513, 169] on span "Tiếp tục" at bounding box center [517, 169] width 22 height 8
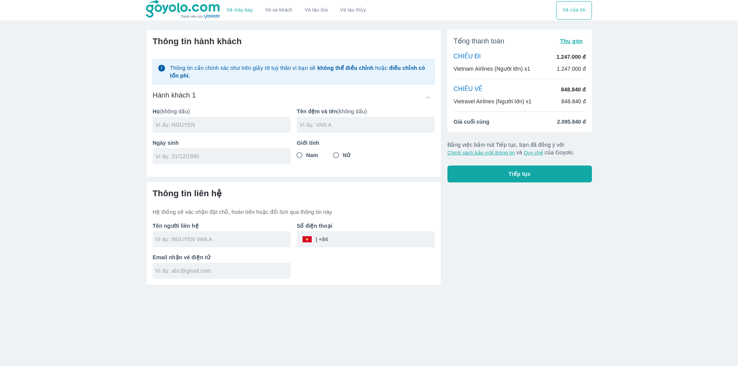
click at [553, 278] on div "Tổng thanh toán Thu gọn CHIỀU ĐI 1.247.000 đ Vietnam Airlines (Người lớn) x1 1.…" at bounding box center [516, 154] width 151 height 262
drag, startPoint x: 125, startPoint y: 8, endPoint x: 188, endPoint y: 7, distance: 63.4
click at [188, 7] on div "Vé máy bay Vé xe khách Vé tàu lửa Vé tàu thủy Vé của tôi" at bounding box center [369, 10] width 738 height 20
click at [237, 8] on link "Vé máy bay" at bounding box center [240, 10] width 26 height 6
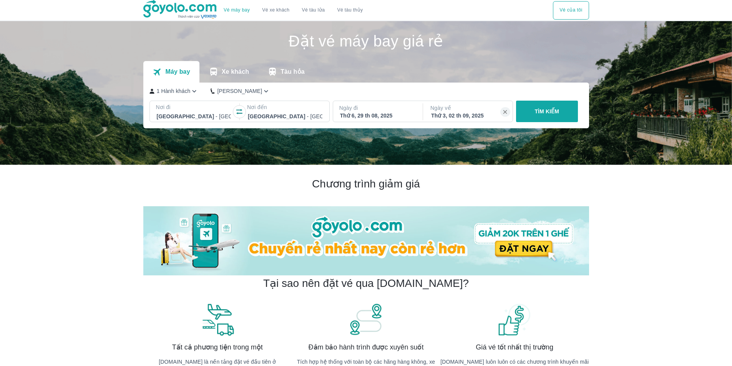
click at [545, 113] on p "TÌM KIẾM" at bounding box center [547, 112] width 25 height 8
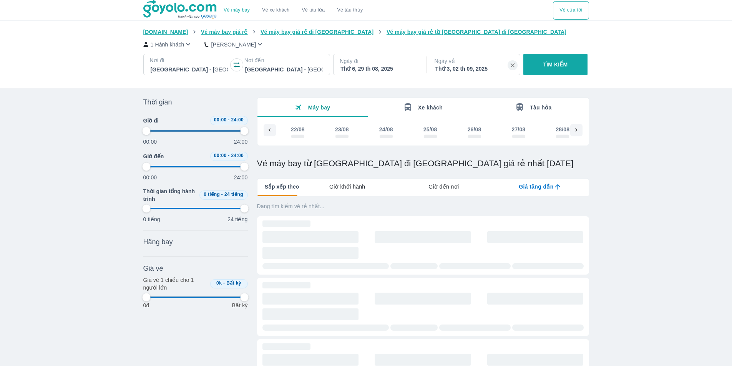
scroll to position [0, 64]
type input "97.9166666666667"
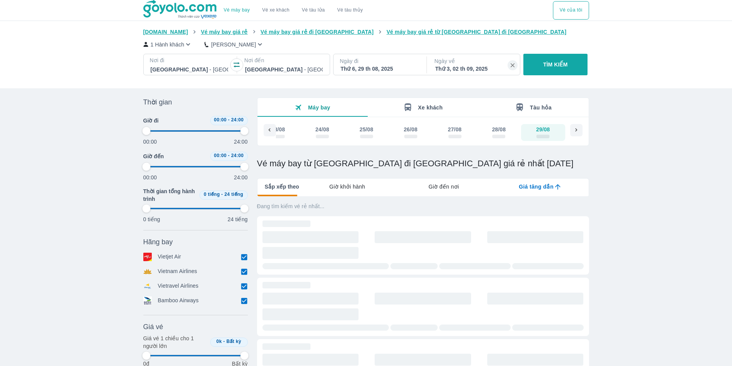
type input "97.9166666666667"
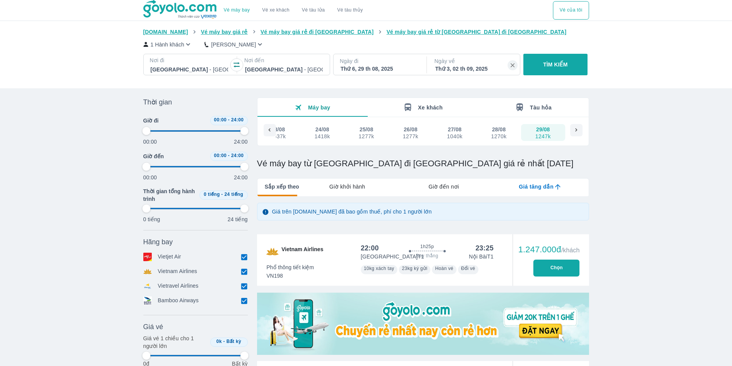
type input "97.9166666666667"
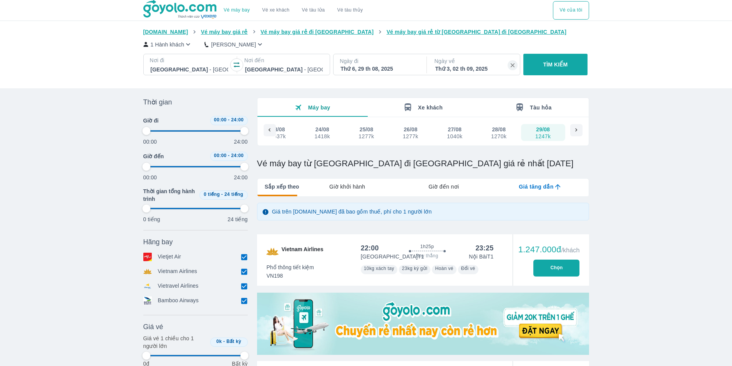
type input "97.9166666666667"
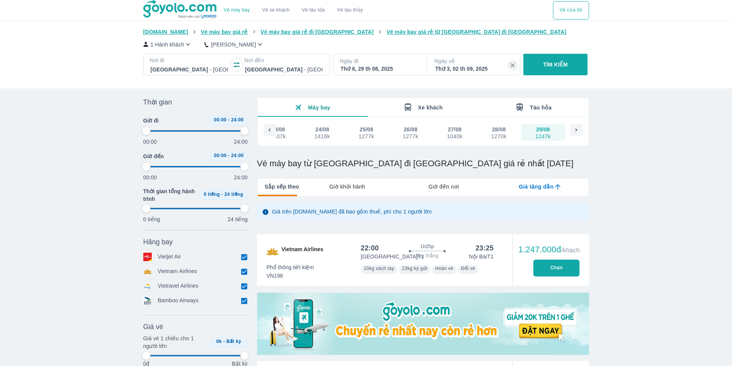
type input "97.9166666666667"
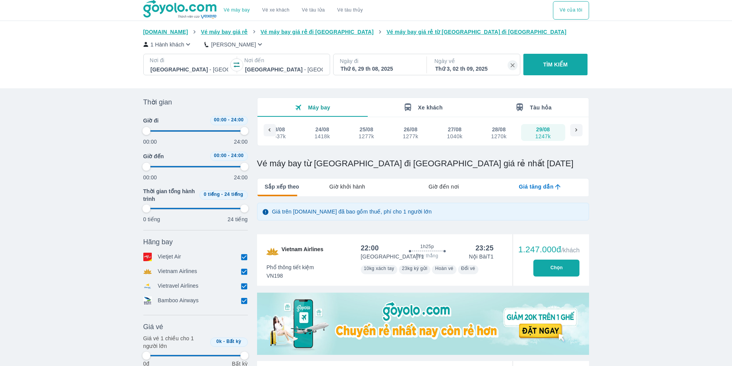
type input "97.9166666666667"
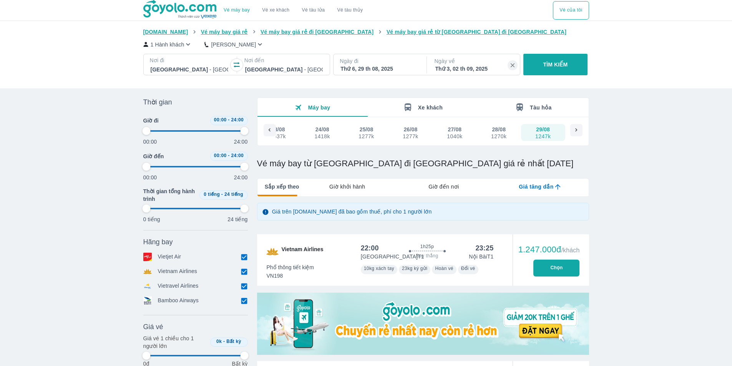
type input "97.9166666666667"
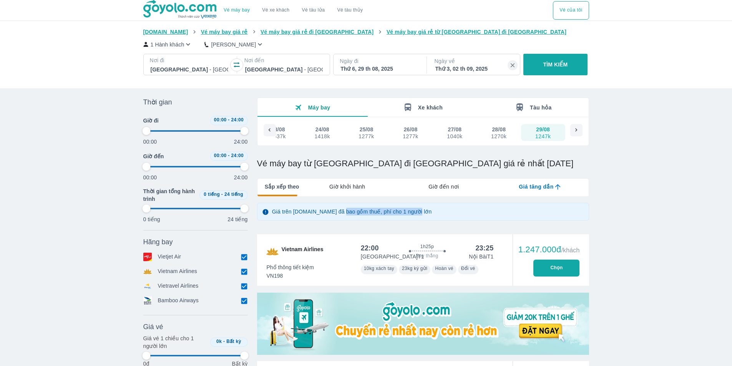
type input "97.9166666666667"
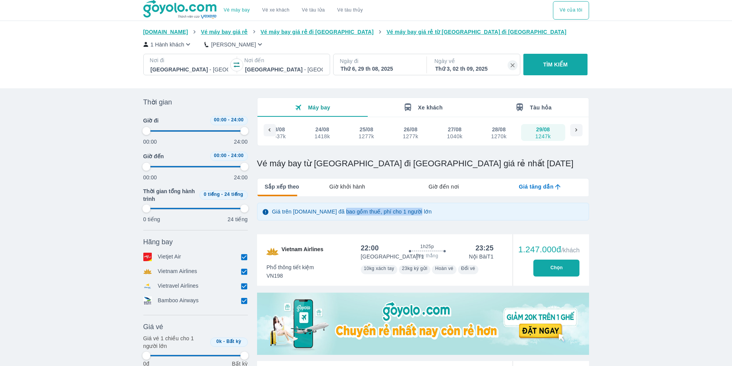
type input "97.9166666666667"
drag, startPoint x: 340, startPoint y: 213, endPoint x: 432, endPoint y: 210, distance: 91.9
click at [432, 210] on div "Giá trên [DOMAIN_NAME] đã bao gồm thuế, phí cho 1 người lớn" at bounding box center [423, 212] width 332 height 18
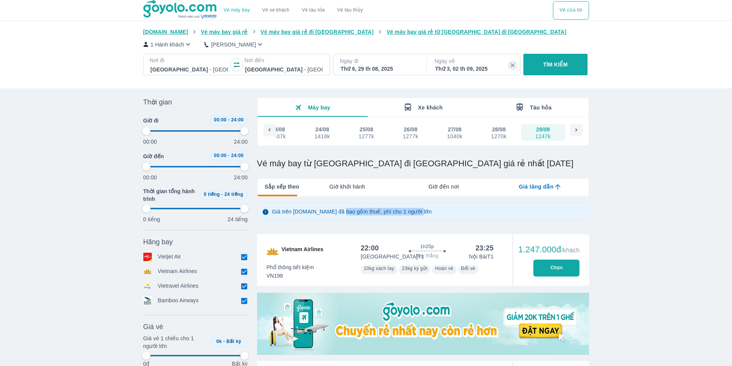
type input "97.9166666666667"
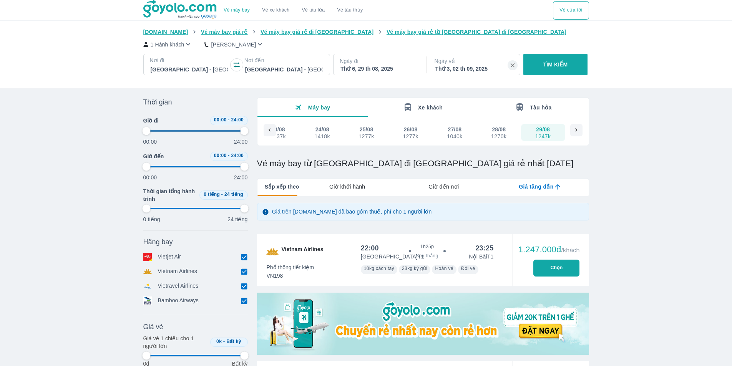
type input "97.9166666666667"
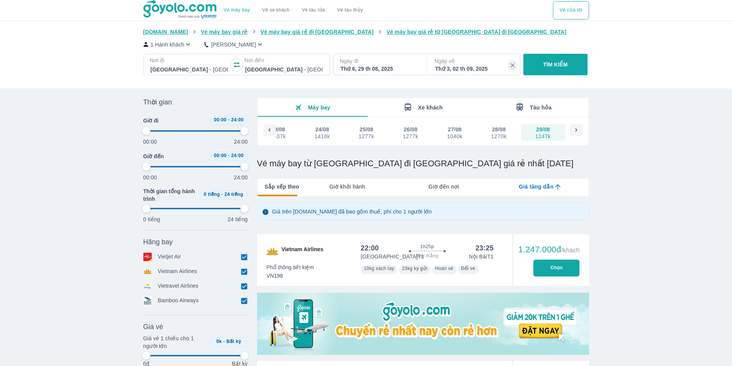
type input "97.9166666666667"
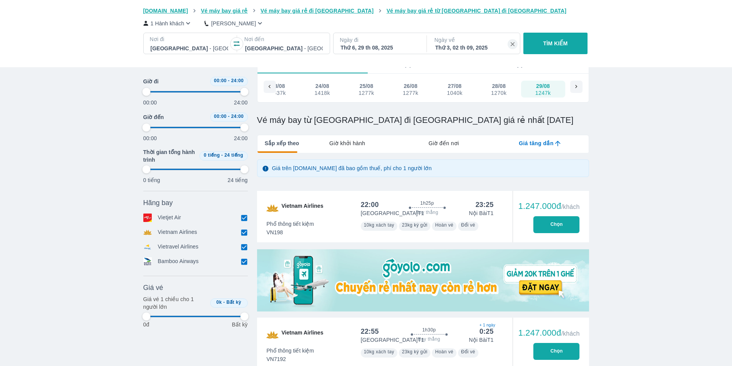
scroll to position [38, 0]
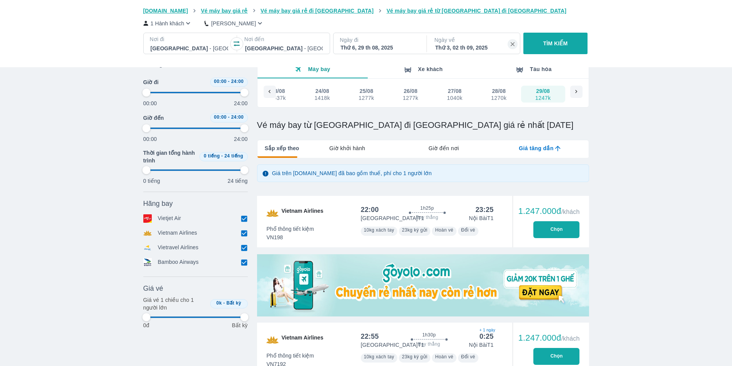
type input "97.9166666666667"
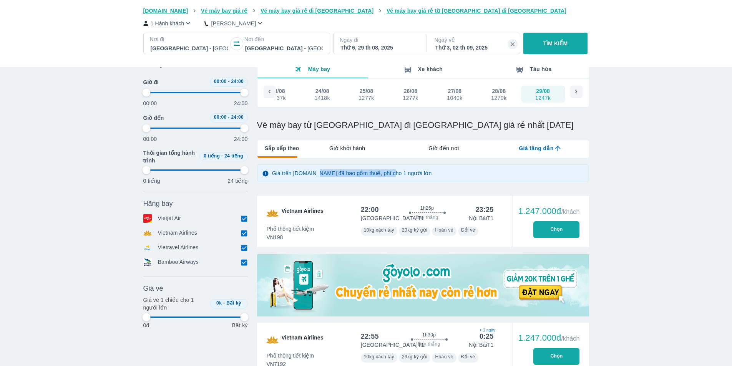
type input "97.9166666666667"
drag, startPoint x: 313, startPoint y: 174, endPoint x: 387, endPoint y: 174, distance: 74.2
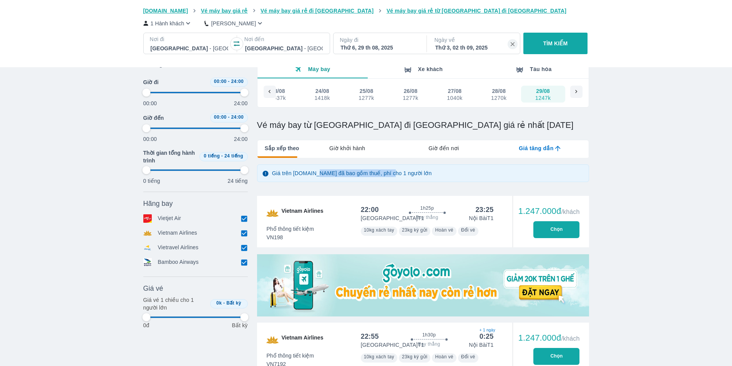
click at [387, 174] on p "Giá trên [DOMAIN_NAME] đã bao gồm thuế, phí cho 1 người lớn" at bounding box center [352, 173] width 160 height 8
type input "97.9166666666667"
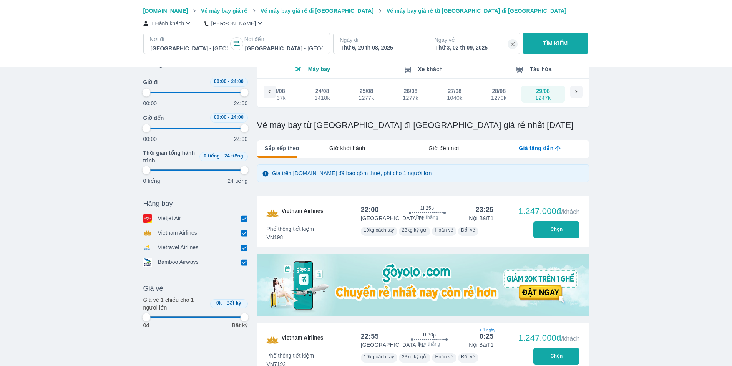
type input "97.9166666666667"
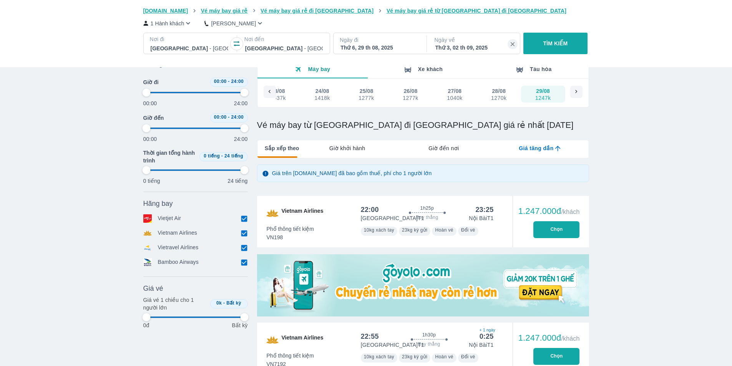
type input "97.9166666666667"
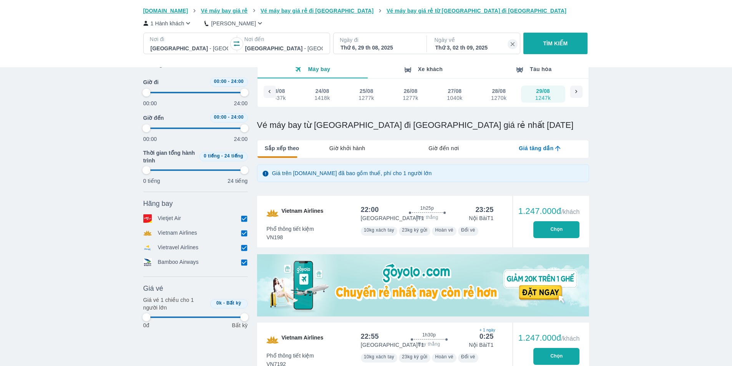
type input "97.9166666666667"
click at [556, 228] on button "Chọn" at bounding box center [556, 229] width 46 height 17
type input "97.9166666666667"
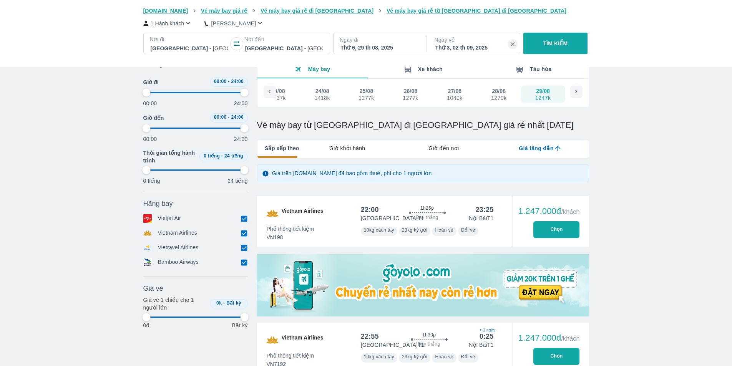
type input "97.9166666666667"
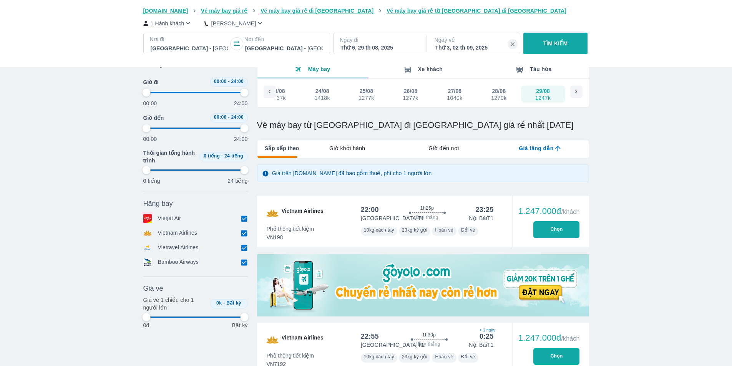
type input "97.9166666666667"
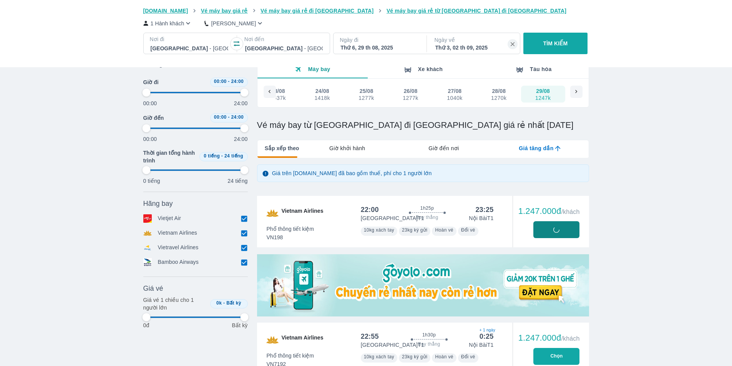
type input "97.9166666666667"
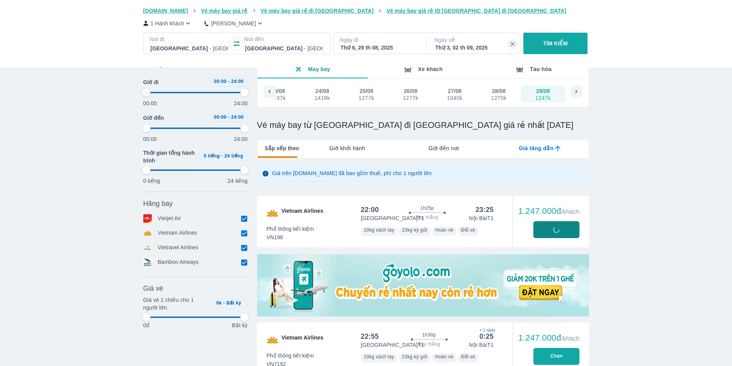
type input "97.9166666666667"
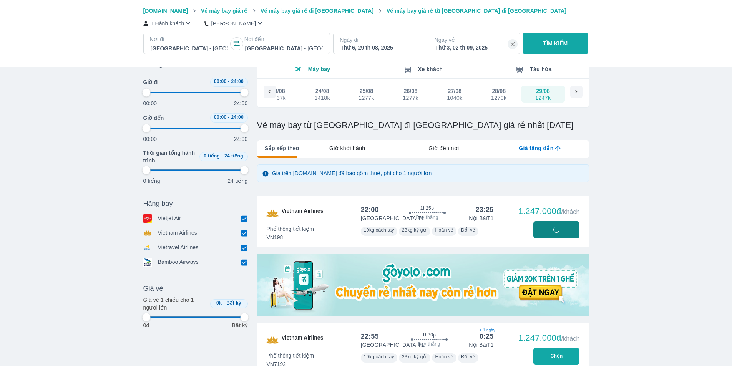
type input "97.9166666666667"
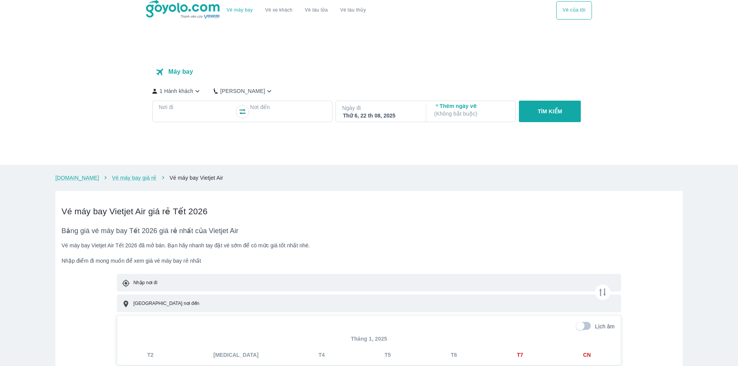
checkbox input "true"
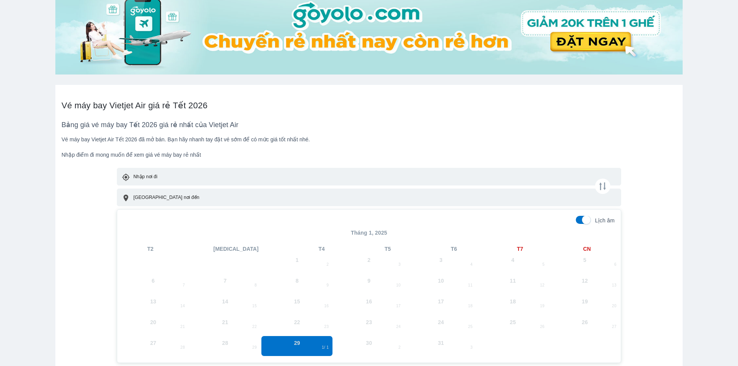
scroll to position [461, 0]
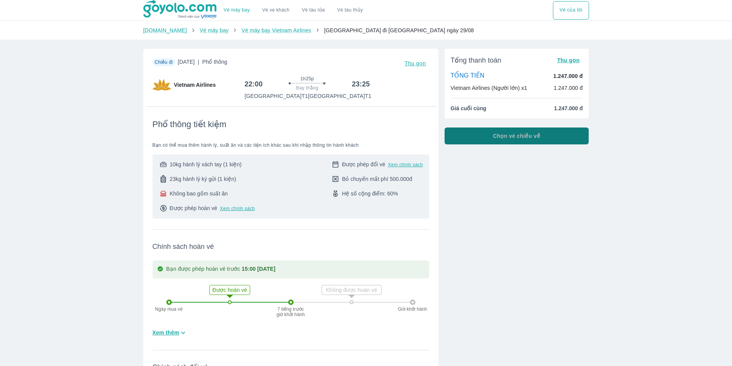
click at [523, 143] on button "Chọn vé chiều về" at bounding box center [517, 136] width 144 height 17
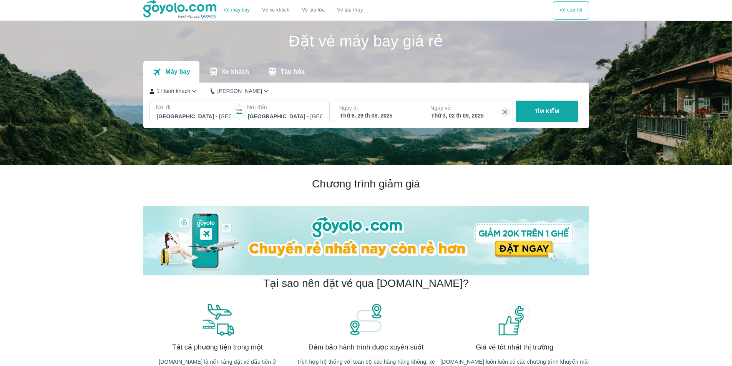
click at [540, 121] on button "TÌM KIẾM" at bounding box center [547, 112] width 62 height 22
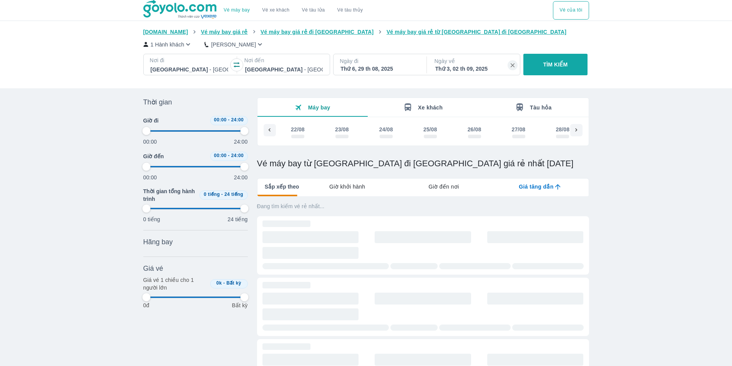
scroll to position [0, 64]
type input "97.9166666666667"
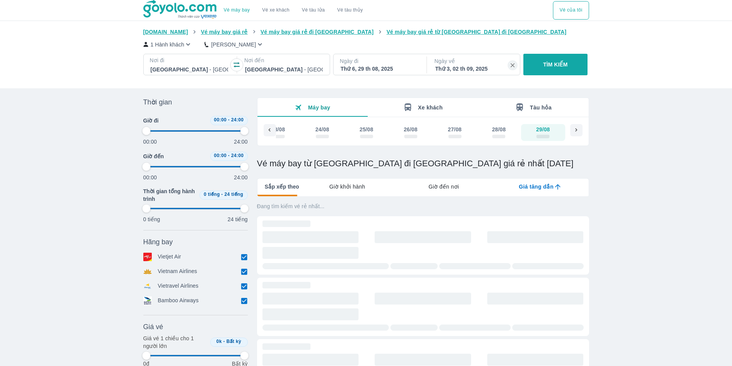
type input "97.9166666666667"
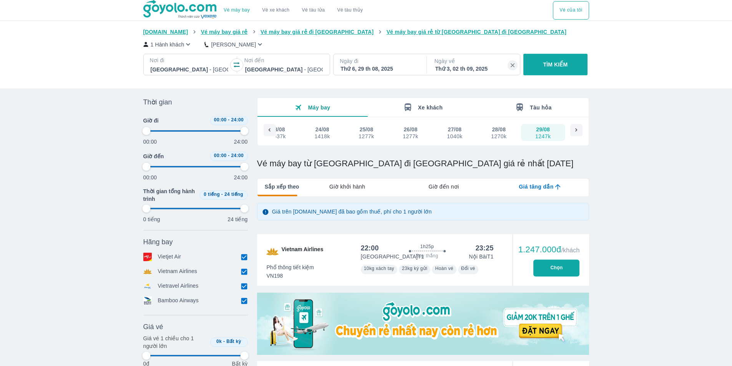
type input "97.9166666666667"
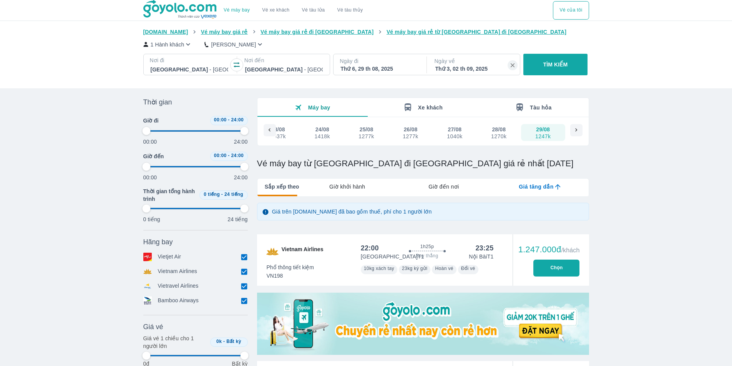
type input "97.9166666666667"
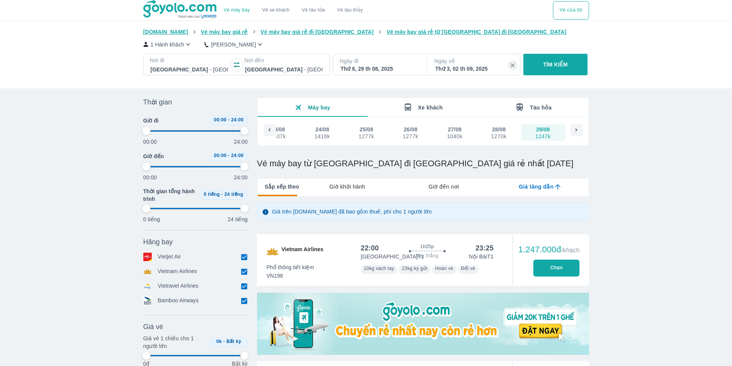
type input "97.9166666666667"
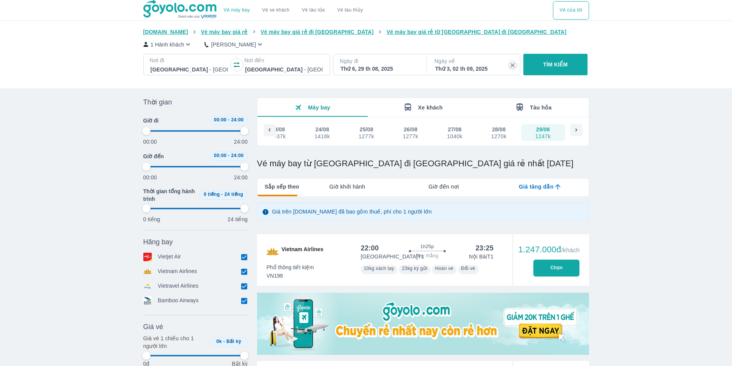
click at [558, 265] on button "Chọn" at bounding box center [556, 268] width 46 height 17
type input "97.9166666666667"
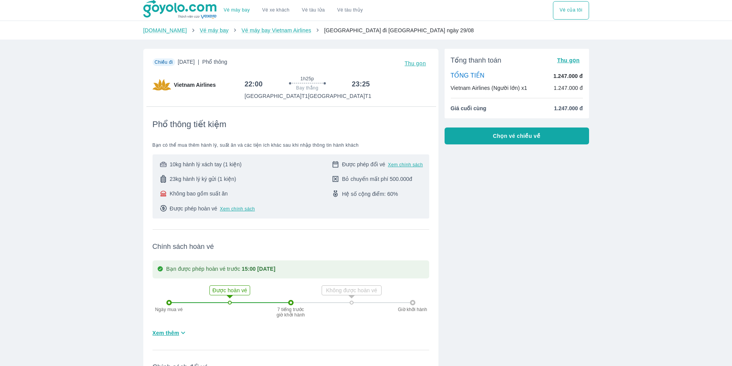
click at [512, 141] on button "Chọn vé chiều về" at bounding box center [517, 136] width 144 height 17
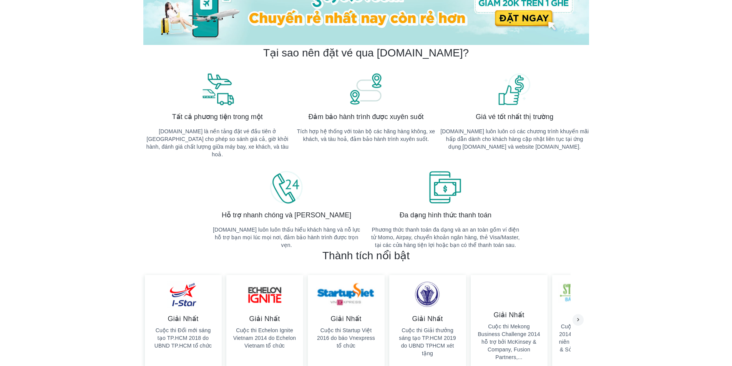
scroll to position [38, 0]
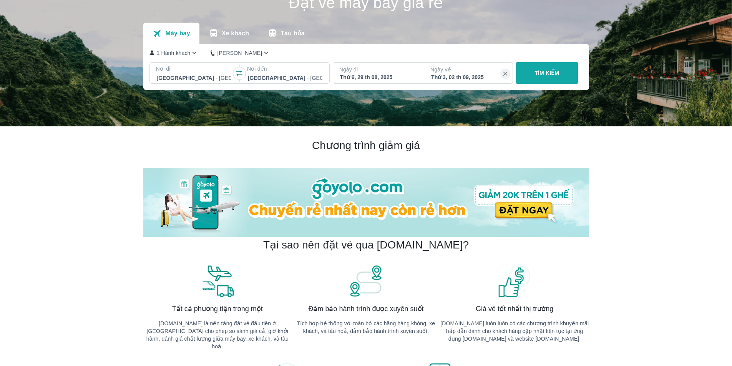
click at [557, 74] on p "TÌM KIẾM" at bounding box center [547, 73] width 25 height 8
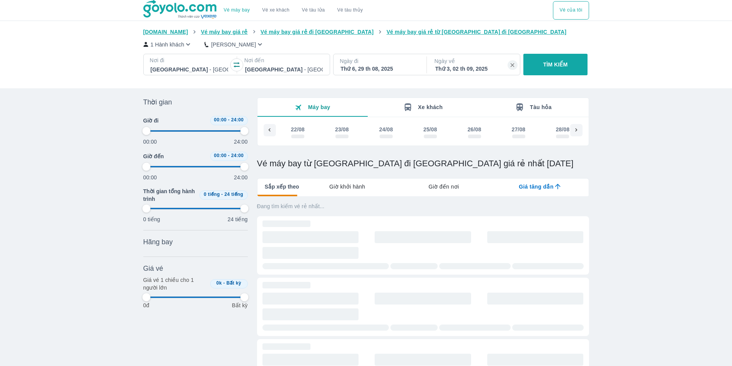
type input "97.9166666666667"
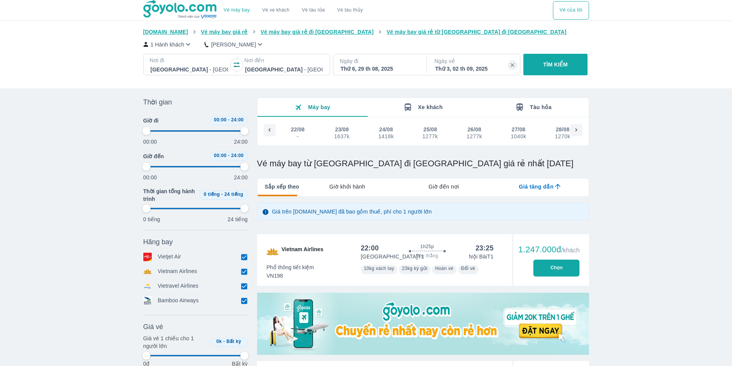
type input "97.9166666666667"
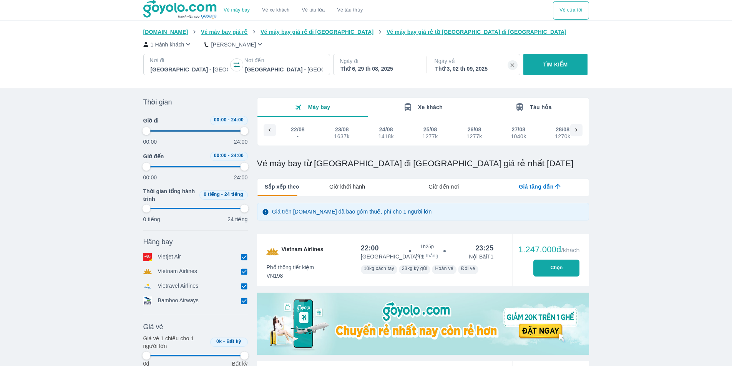
type input "97.9166666666667"
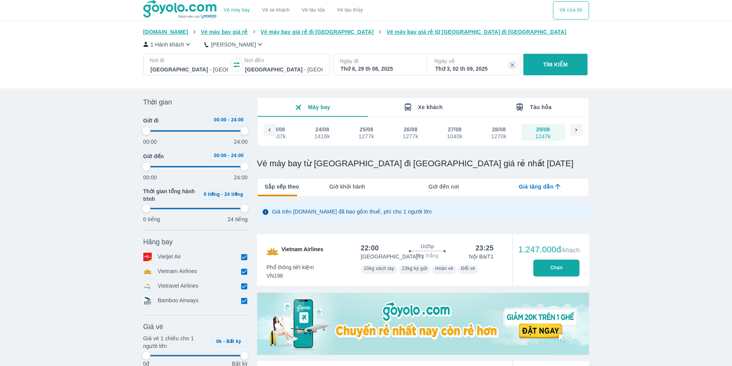
type input "97.9166666666667"
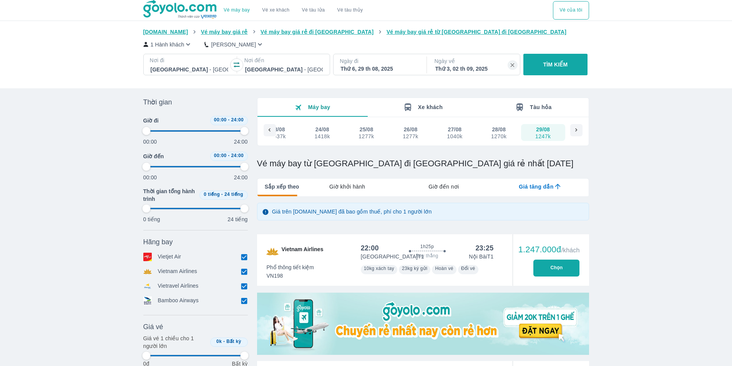
type input "97.9166666666667"
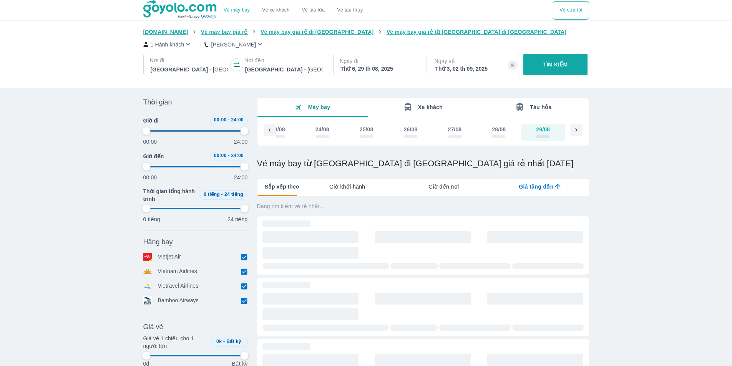
type input "97.9166666666667"
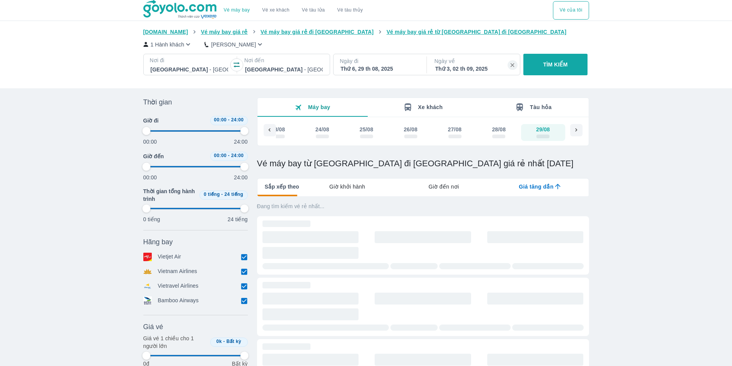
type input "97.9166666666667"
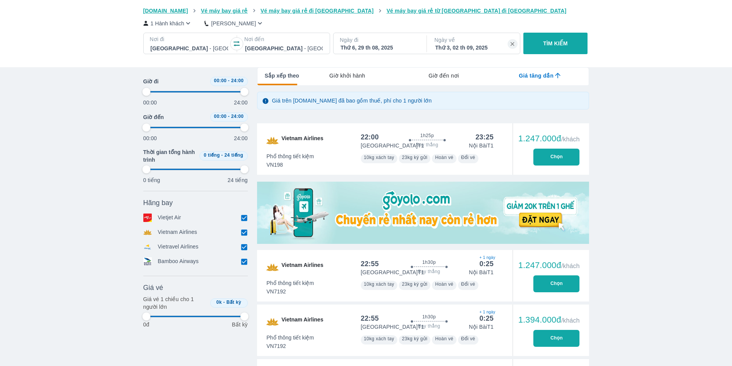
scroll to position [115, 0]
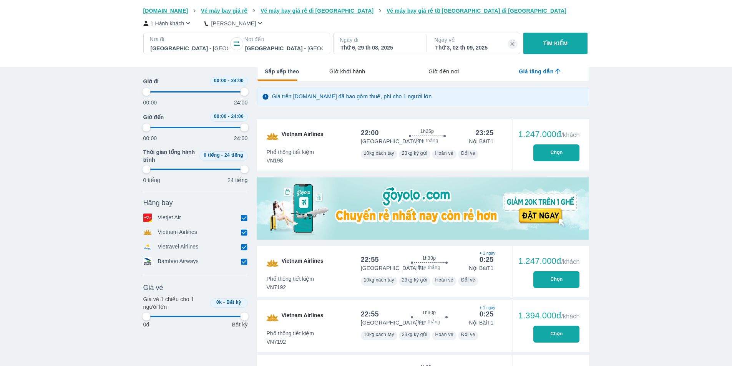
click at [560, 156] on button "Chọn" at bounding box center [556, 152] width 46 height 17
type input "97.9166666666667"
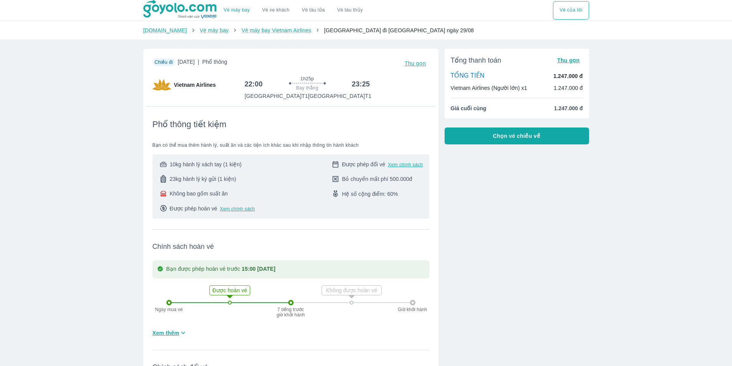
click at [536, 138] on span "Chọn vé chiều về" at bounding box center [517, 136] width 48 height 8
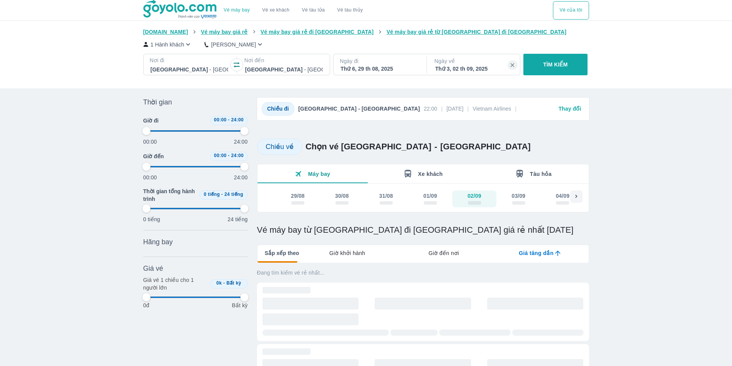
type input "97.9166666666667"
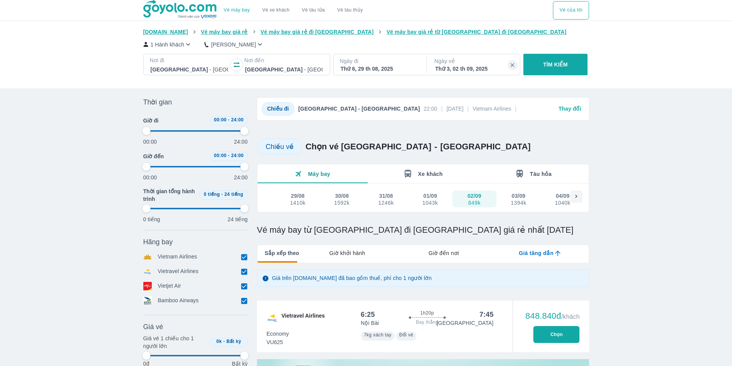
type input "97.9166666666667"
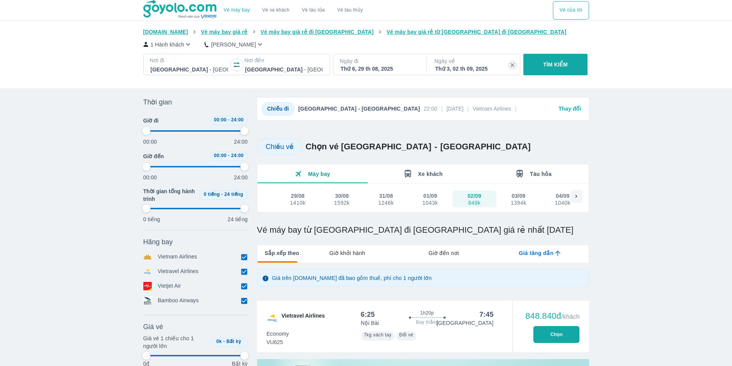
type input "97.9166666666667"
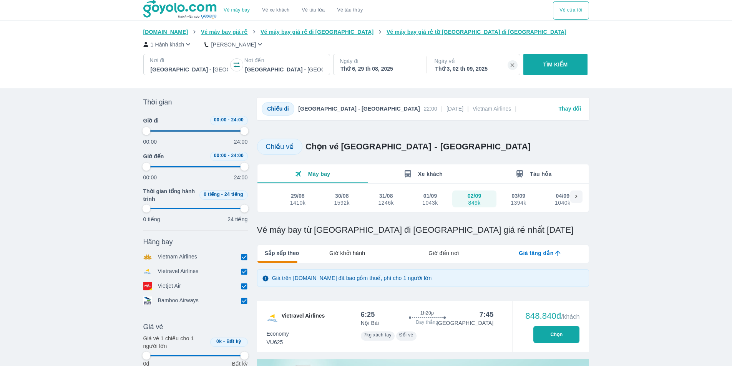
type input "97.9166666666667"
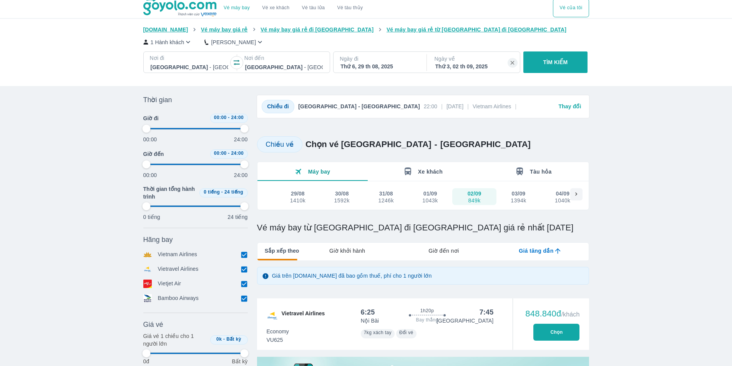
scroll to position [154, 0]
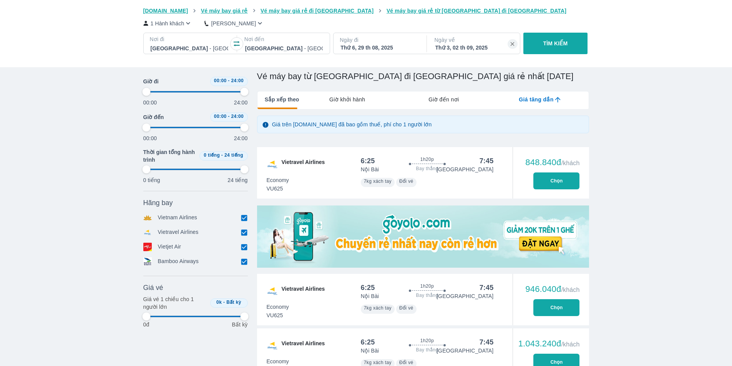
type input "97.9166666666667"
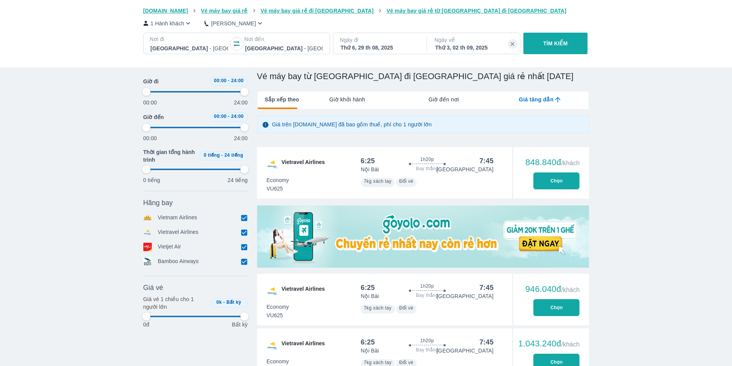
type input "97.9166666666667"
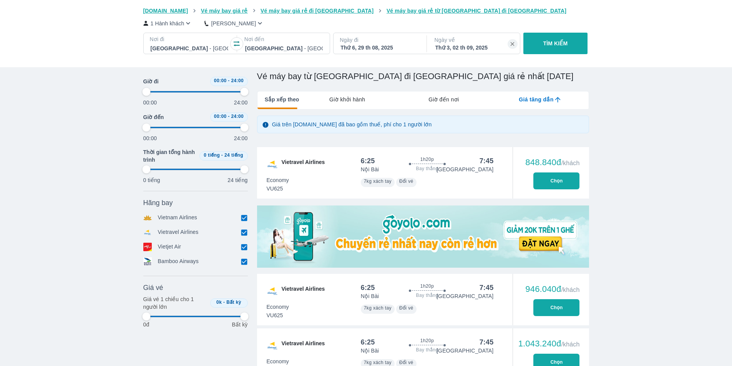
type input "97.9166666666667"
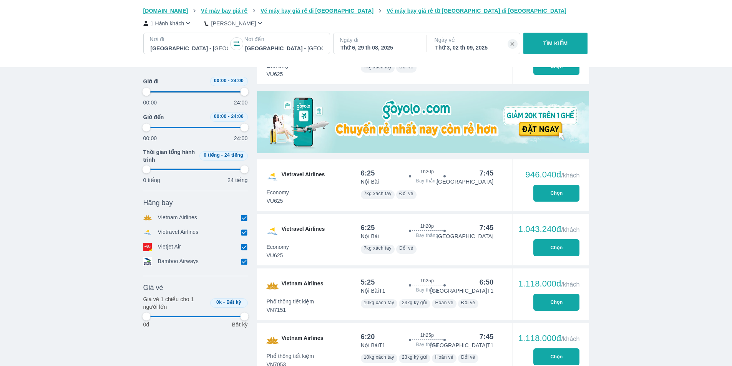
scroll to position [269, 0]
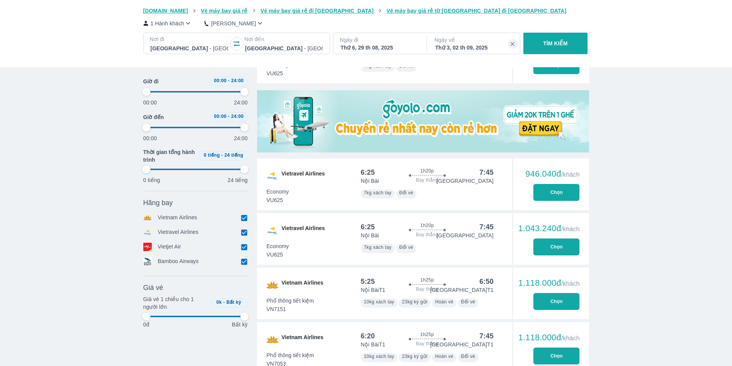
type input "97.9166666666667"
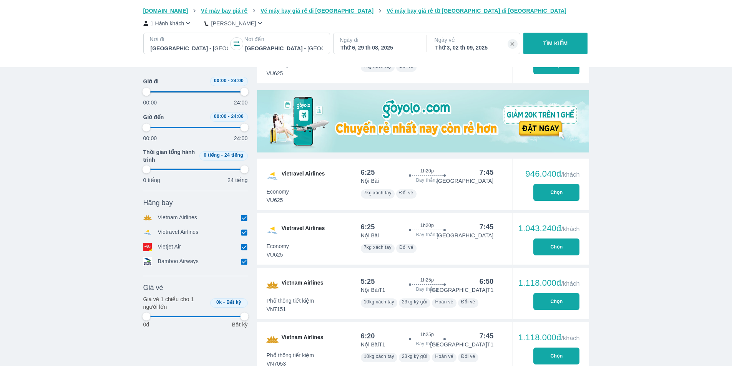
type input "97.9166666666667"
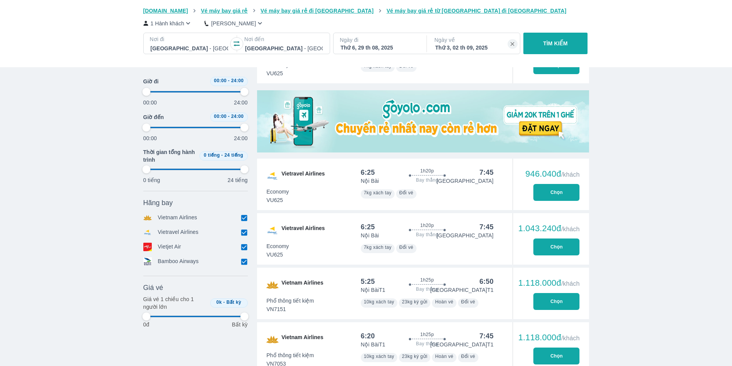
type input "97.9166666666667"
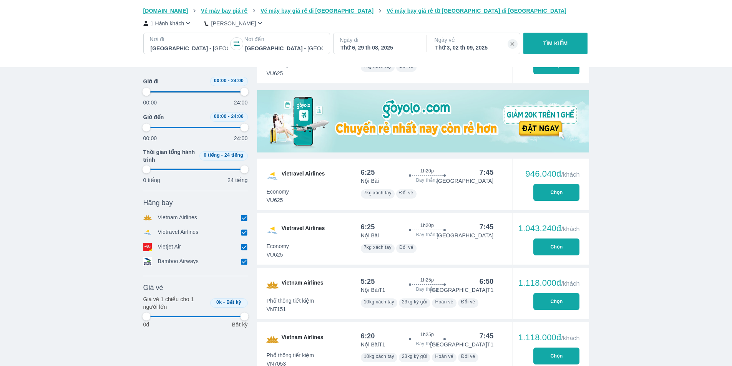
type input "97.9166666666667"
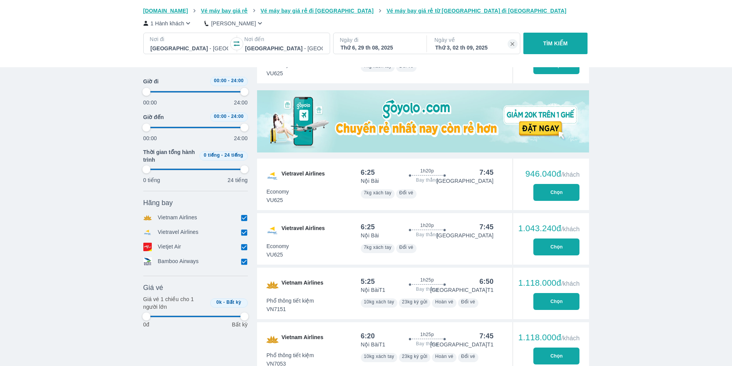
type input "97.9166666666667"
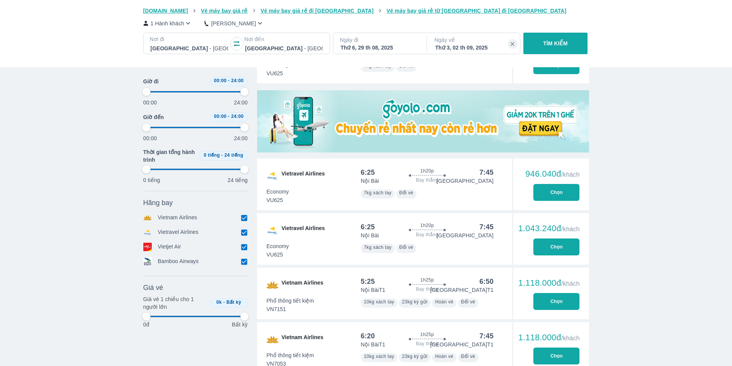
type input "97.9166666666667"
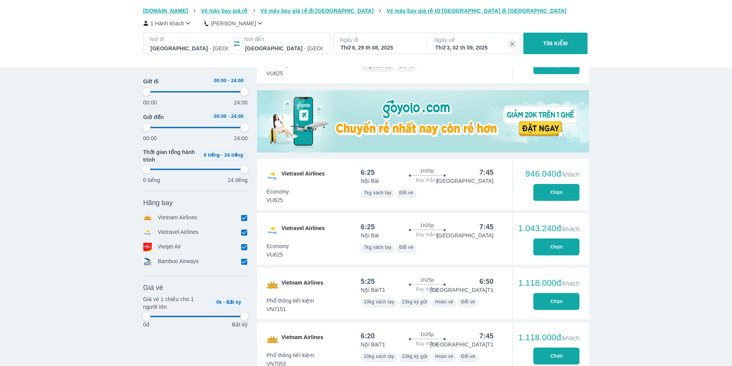
type input "97.9166666666667"
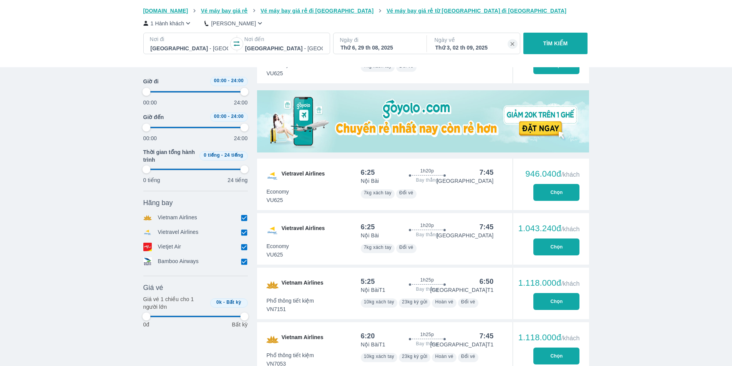
type input "97.9166666666667"
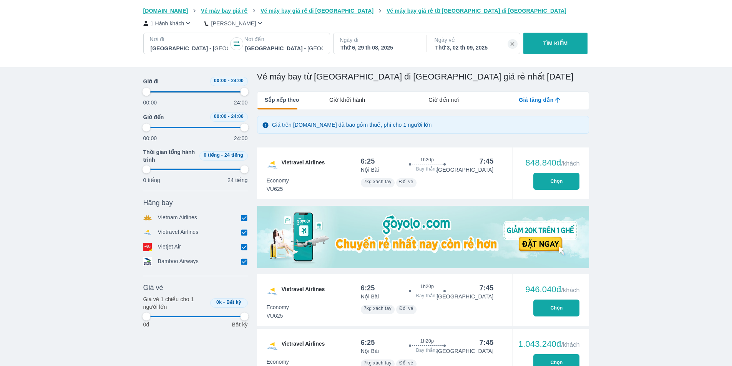
type input "97.9166666666667"
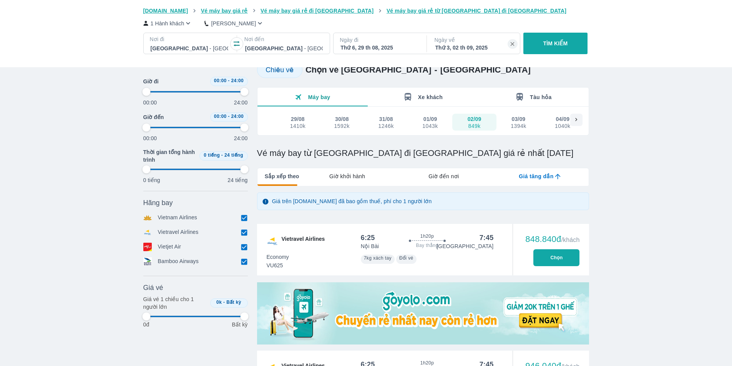
type input "97.9166666666667"
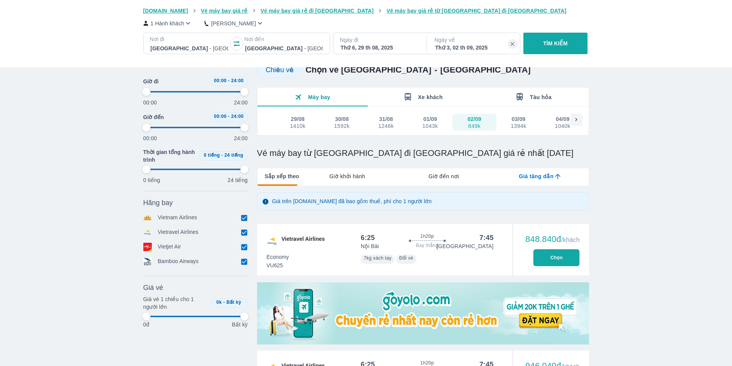
type input "97.9166666666667"
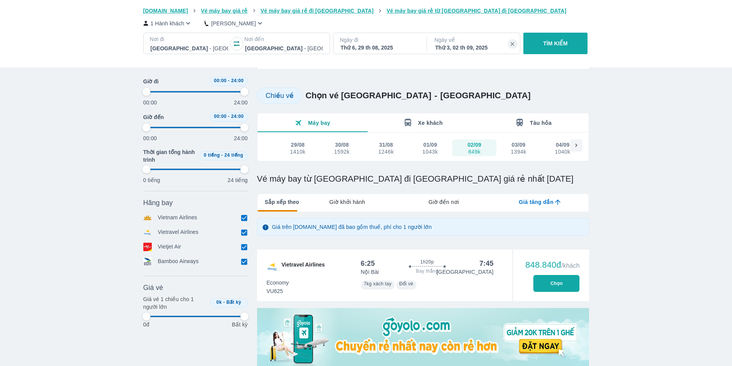
scroll to position [0, 0]
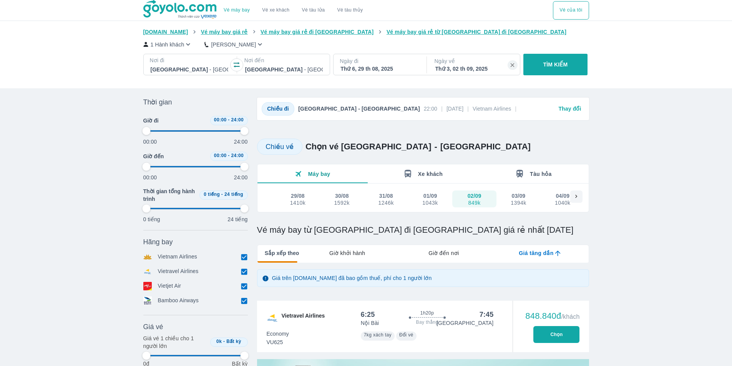
type input "97.9166666666667"
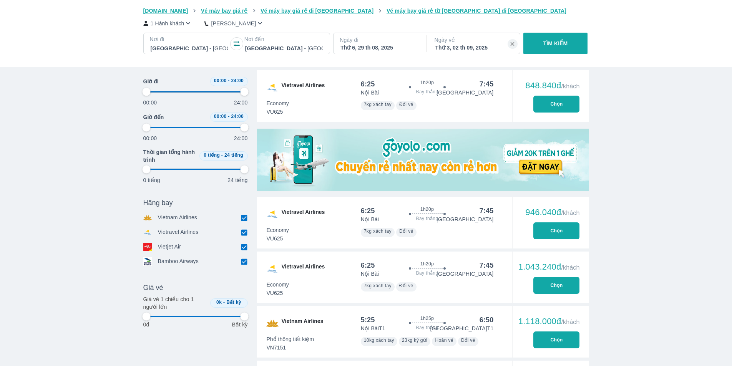
type input "97.9166666666667"
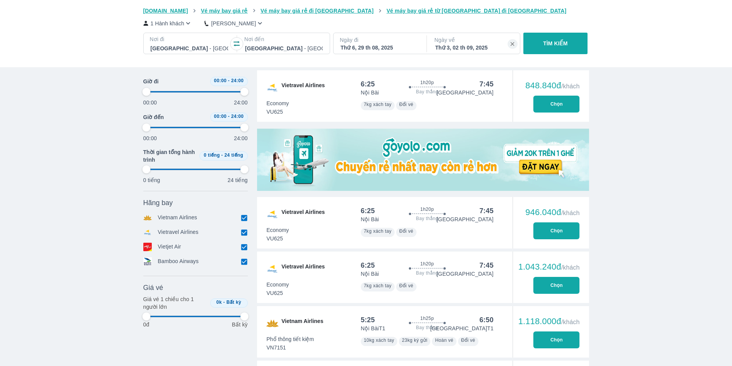
type input "97.9166666666667"
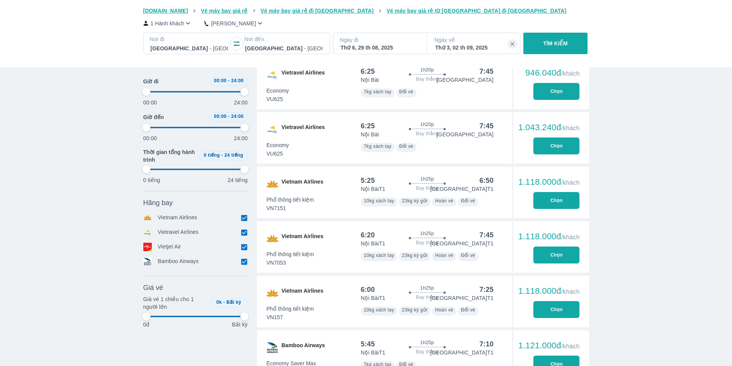
scroll to position [461, 0]
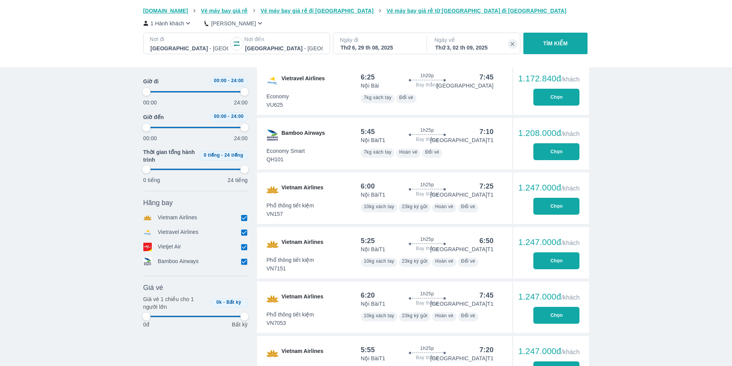
type input "97.9166666666667"
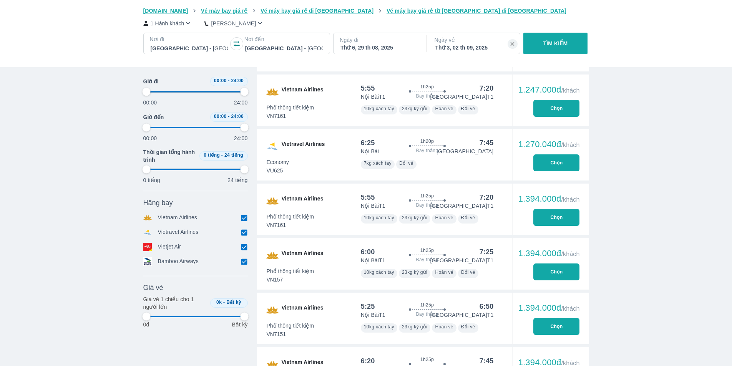
type input "97.9166666666667"
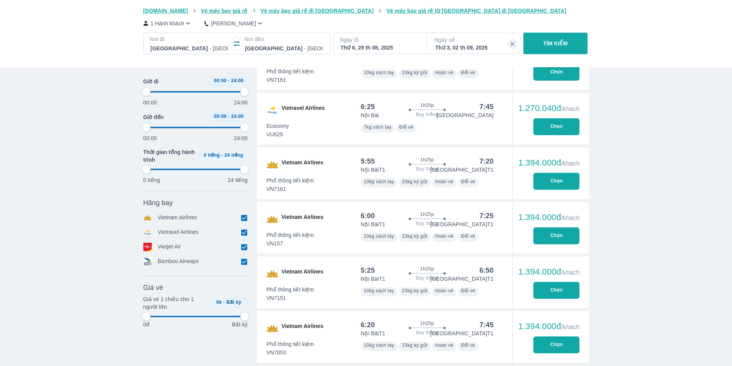
type input "97.9166666666667"
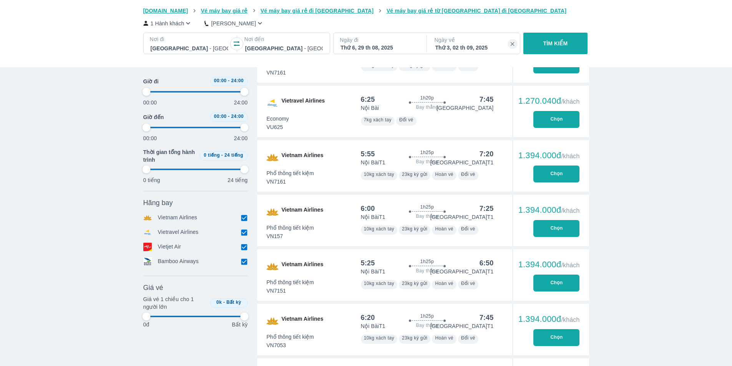
type input "97.9166666666667"
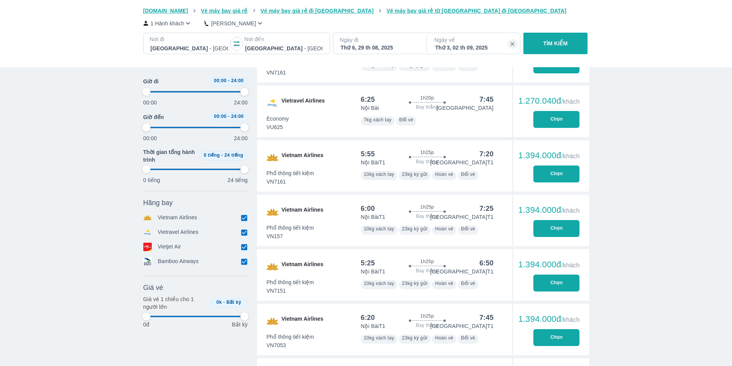
type input "97.9166666666667"
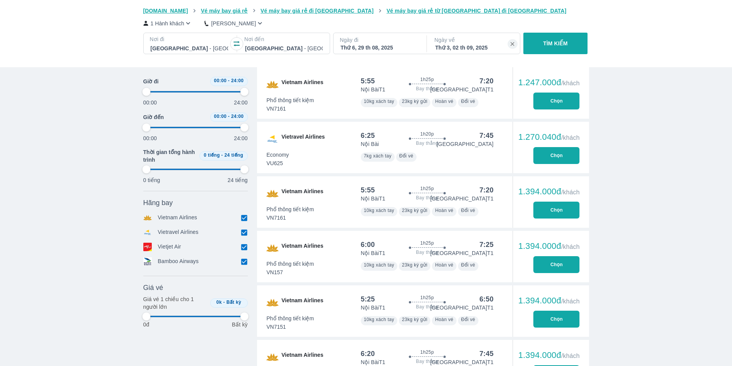
type input "97.9166666666667"
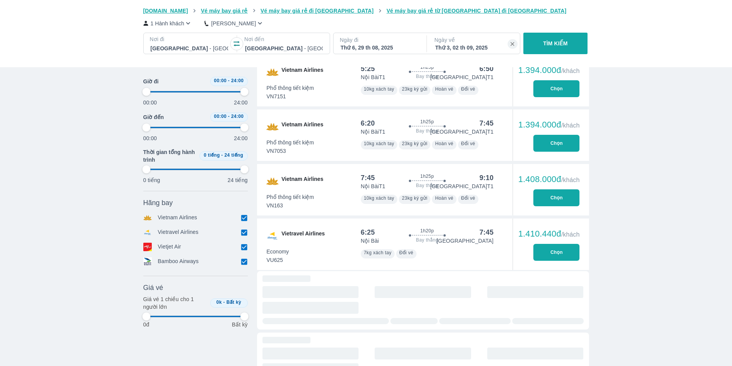
type input "97.9166666666667"
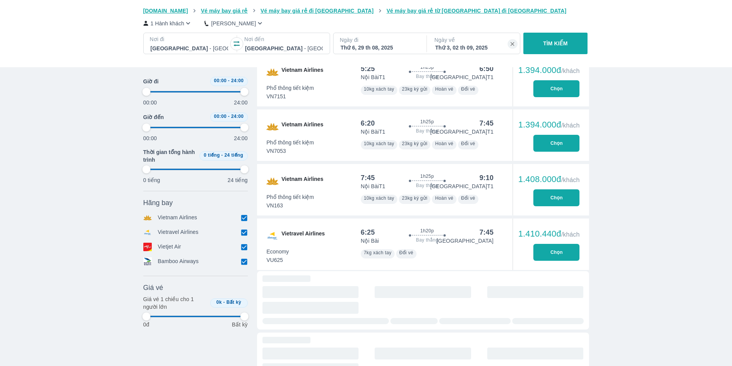
type input "97.9166666666667"
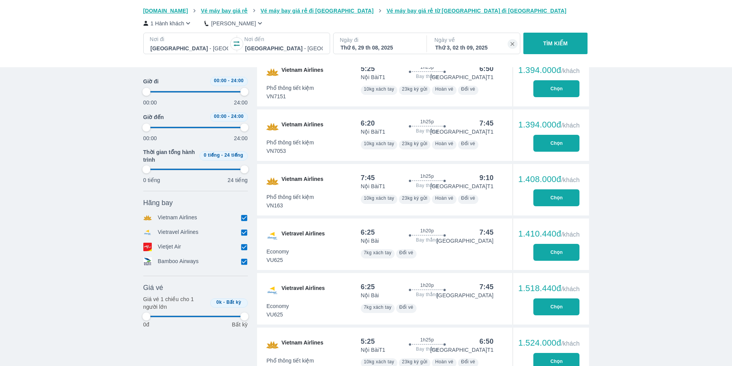
type input "97.9166666666667"
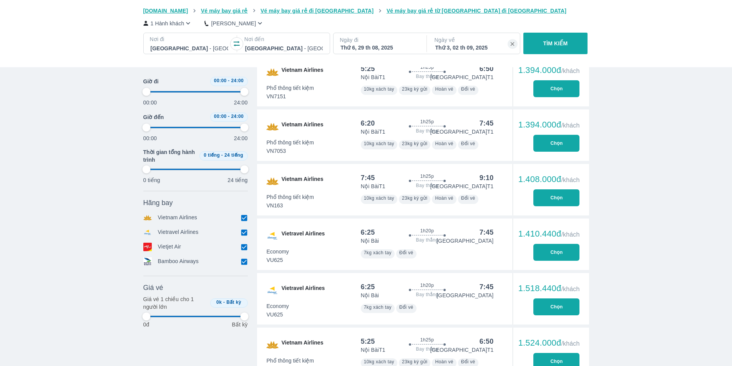
type input "97.9166666666667"
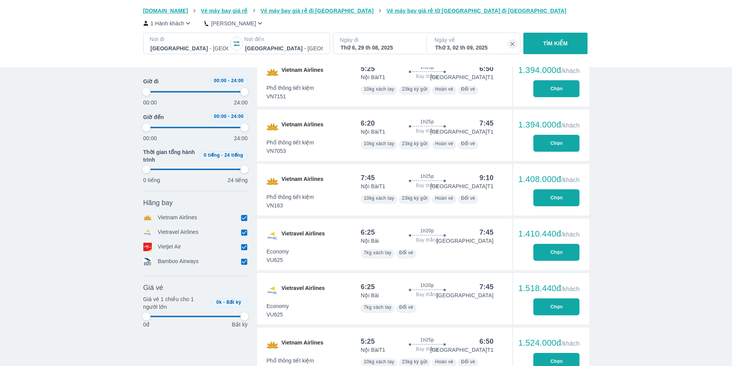
type input "97.9166666666667"
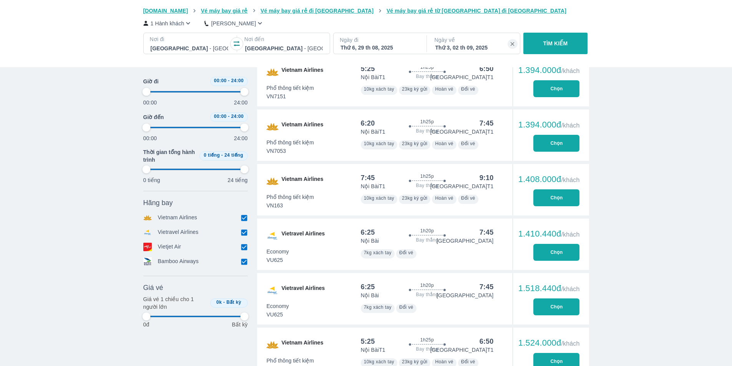
type input "97.9166666666667"
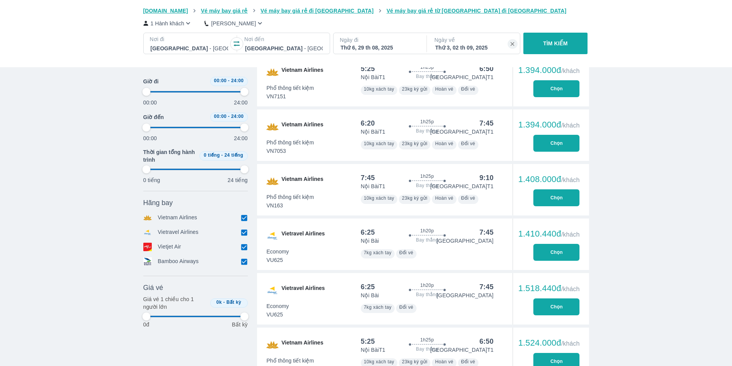
type input "97.9166666666667"
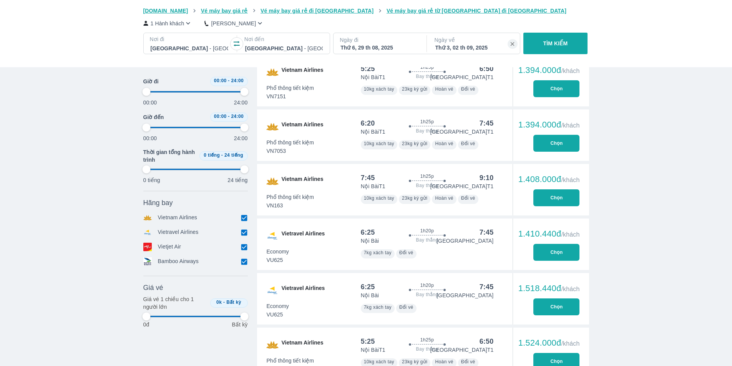
type input "97.9166666666667"
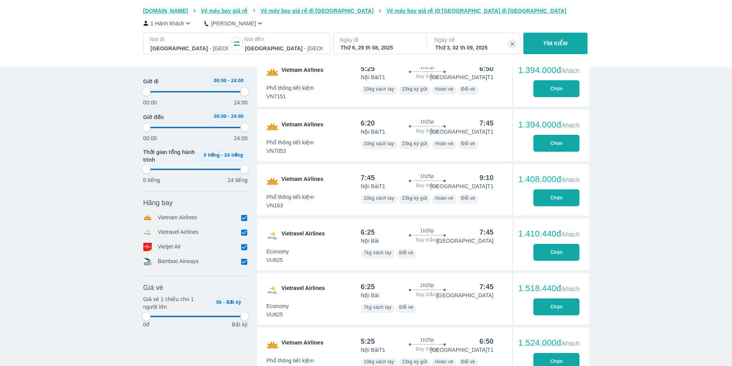
type input "97.9166666666667"
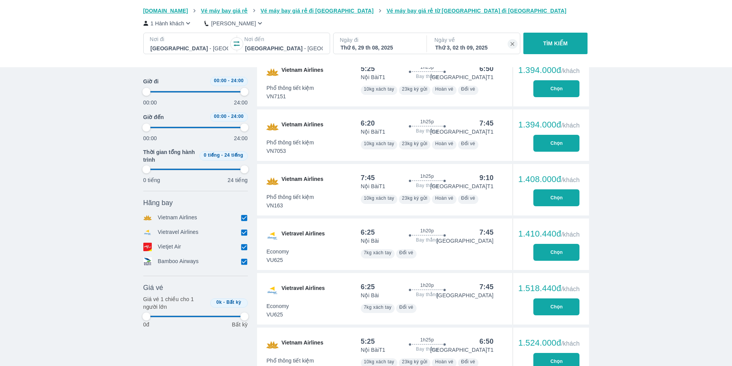
type input "97.9166666666667"
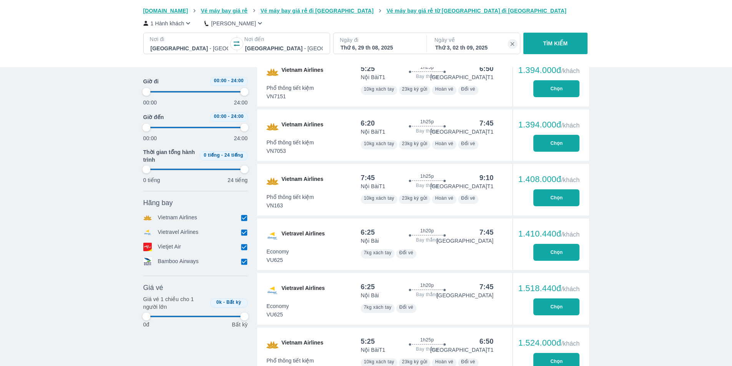
type input "97.9166666666667"
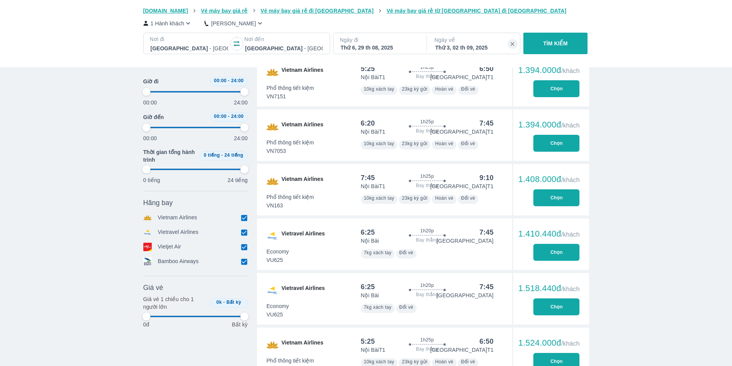
type input "97.9166666666667"
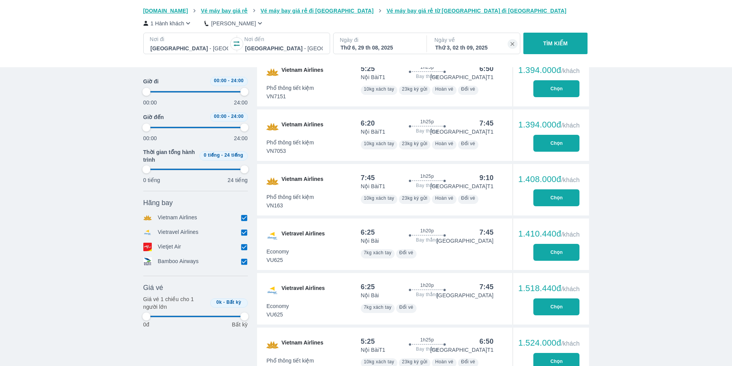
type input "97.9166666666667"
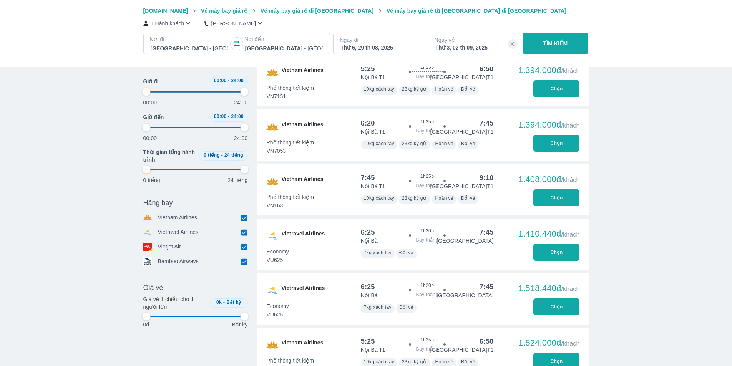
type input "97.9166666666667"
click at [627, 46] on div "[DOMAIN_NAME] Vé máy bay giá rẻ Vé máy bay giá rẻ đi [GEOGRAPHIC_DATA] Vé máy b…" at bounding box center [366, 33] width 732 height 67
